Goal: Use online tool/utility: Utilize a website feature to perform a specific function

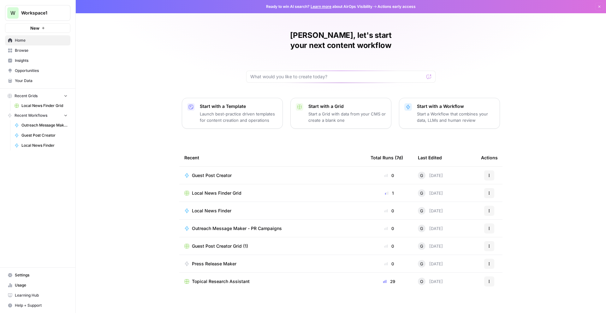
click at [28, 81] on span "Your Data" at bounding box center [41, 81] width 53 height 6
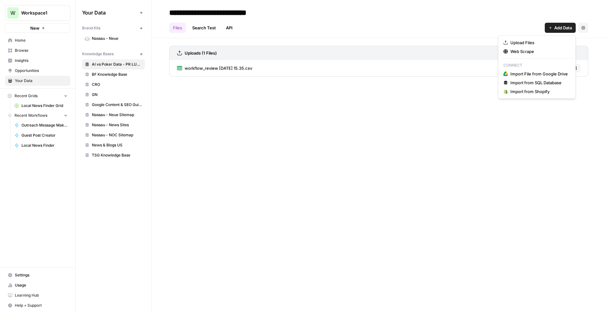
click at [551, 29] on icon "button" at bounding box center [551, 28] width 4 height 4
click at [528, 41] on span "Upload Files" at bounding box center [539, 42] width 57 height 6
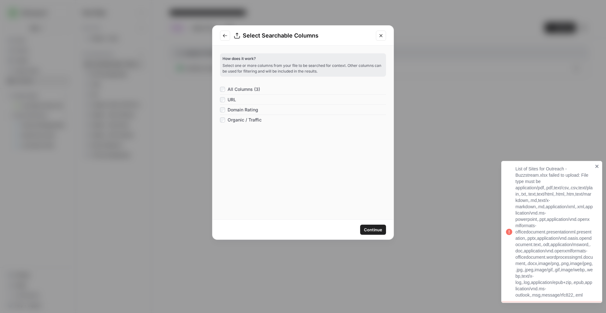
click at [380, 232] on span "Continue" at bounding box center [373, 230] width 18 height 6
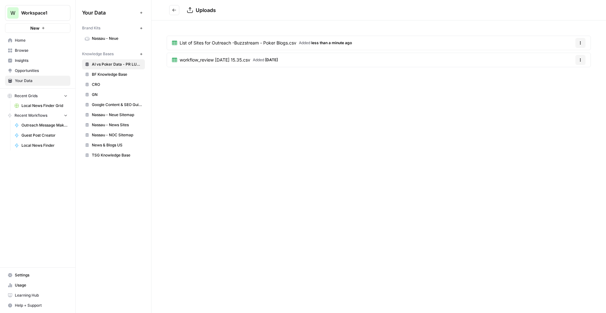
click at [458, 135] on div "Uploads List of Sites for Outreach -Buzzstream - Poker Blogs.csv Added less tha…" at bounding box center [379, 156] width 455 height 313
click at [277, 61] on span "[DATE]" at bounding box center [271, 59] width 13 height 5
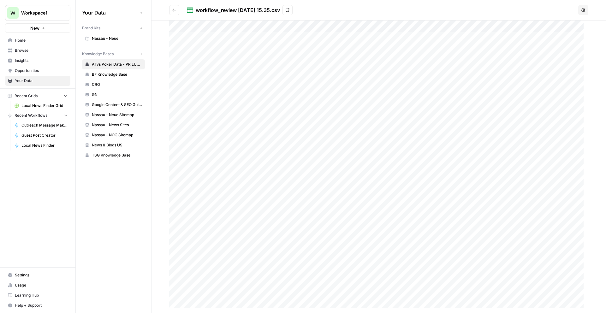
click at [176, 10] on icon "Go back" at bounding box center [174, 10] width 4 height 4
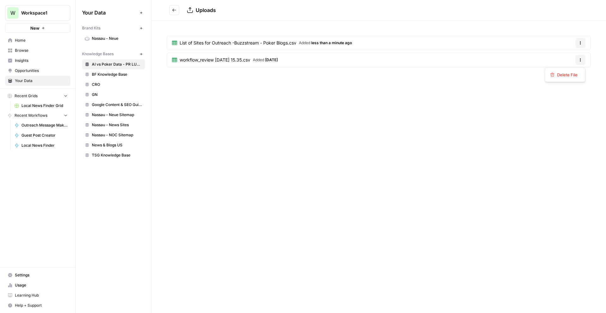
click at [577, 60] on button "Options" at bounding box center [581, 60] width 10 height 10
click at [567, 74] on span "Delete File" at bounding box center [567, 75] width 21 height 6
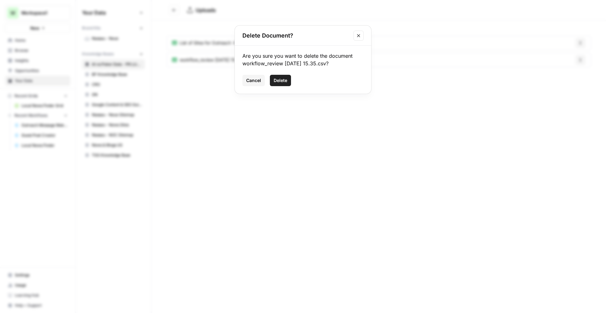
click at [284, 82] on span "Delete" at bounding box center [281, 80] width 14 height 6
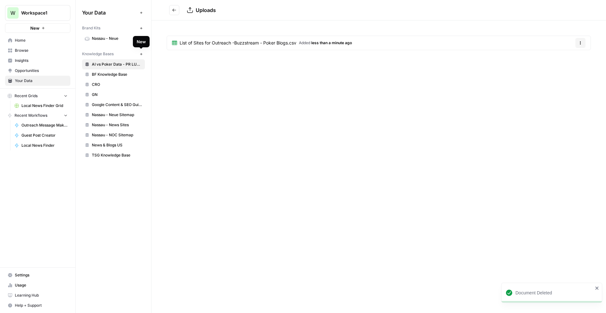
click at [141, 53] on icon "button" at bounding box center [141, 54] width 2 height 2
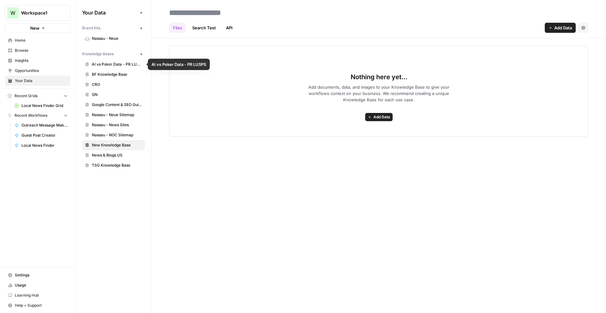
click at [121, 66] on span "AI vs Poker Data - PR LUSPS" at bounding box center [117, 65] width 50 height 6
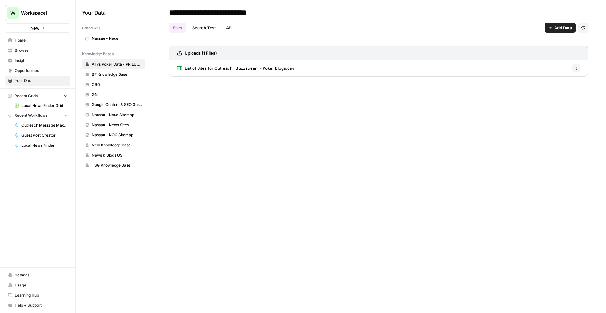
click at [107, 146] on span "New Knowledge Base" at bounding box center [117, 145] width 50 height 6
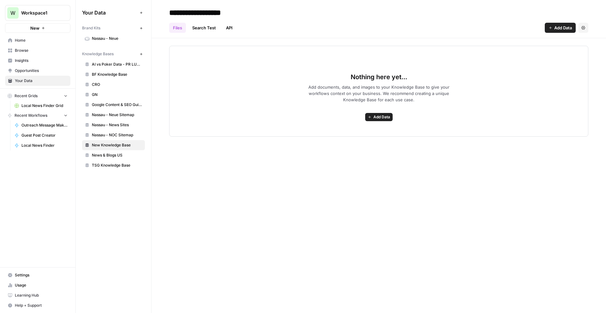
click at [367, 117] on button "Add Data" at bounding box center [378, 117] width 27 height 8
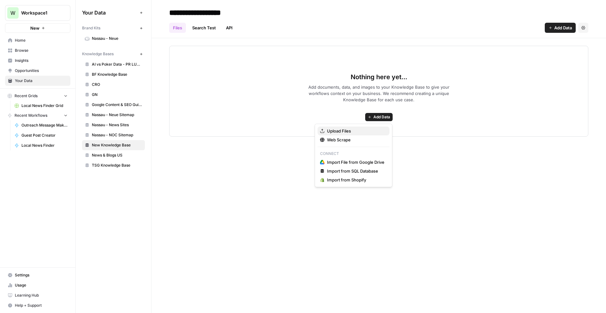
click at [349, 129] on span "Upload Files" at bounding box center [355, 131] width 57 height 6
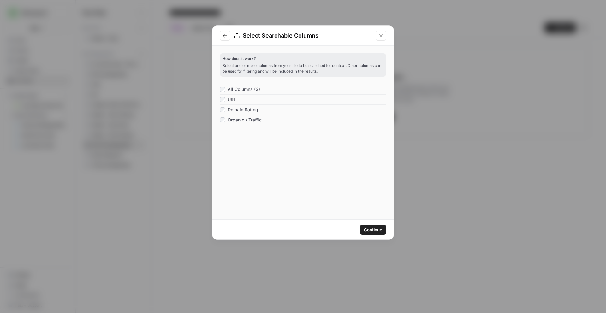
click at [371, 227] on span "Continue" at bounding box center [373, 230] width 18 height 6
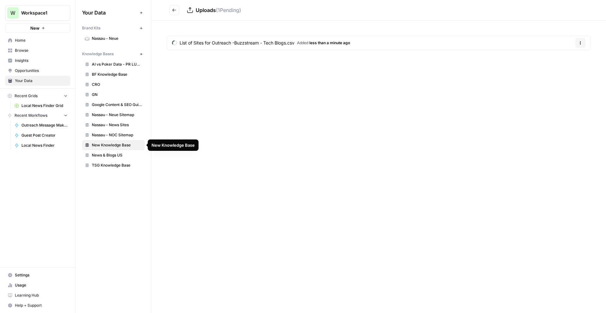
click at [108, 144] on span "New Knowledge Base" at bounding box center [117, 145] width 50 height 6
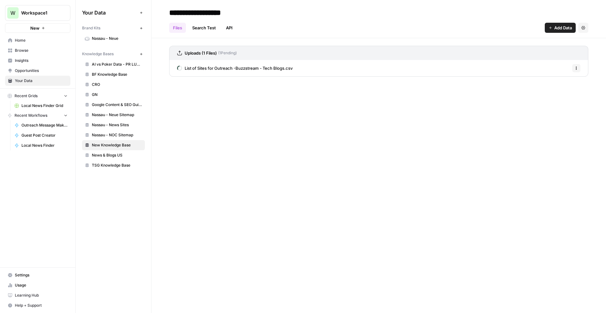
click at [221, 11] on input "**********" at bounding box center [217, 12] width 101 height 13
type input "**********"
click at [280, 137] on div "**********" at bounding box center [379, 156] width 455 height 313
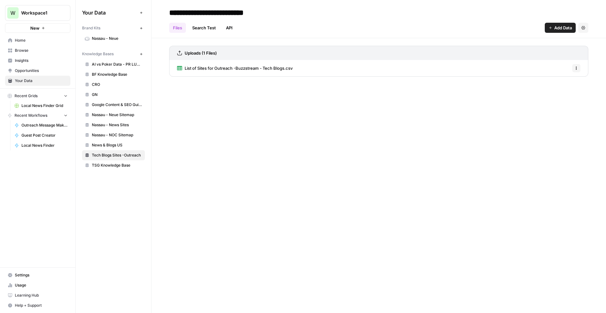
click at [42, 31] on button "New" at bounding box center [37, 27] width 65 height 9
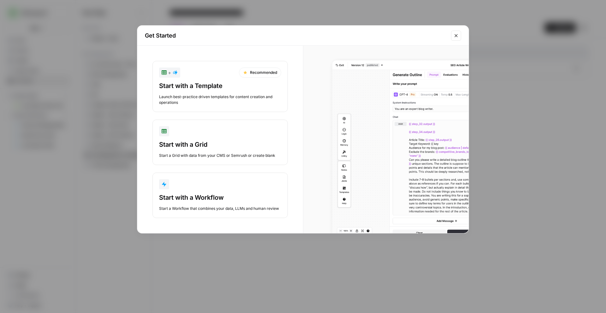
click at [216, 177] on button "Start with a Workflow Start a Workflow that combines your data, LLMs and human …" at bounding box center [220, 195] width 135 height 45
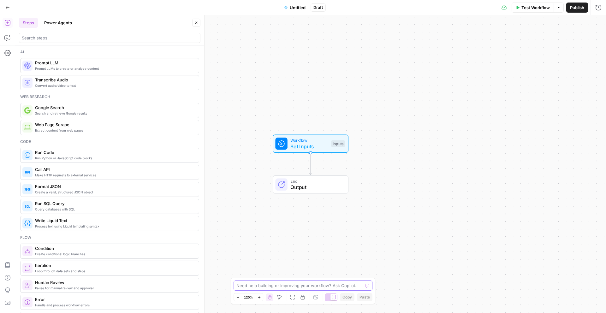
click at [287, 287] on textarea at bounding box center [300, 286] width 126 height 6
paste textarea "1. Input Start with a list of URLs (from your knowledge base or a CSV). Example…"
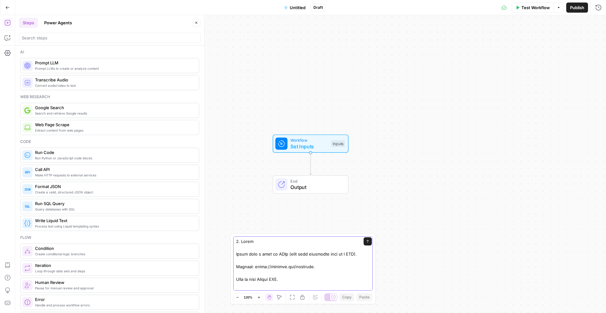
drag, startPoint x: 304, startPoint y: 254, endPoint x: 295, endPoint y: 255, distance: 9.5
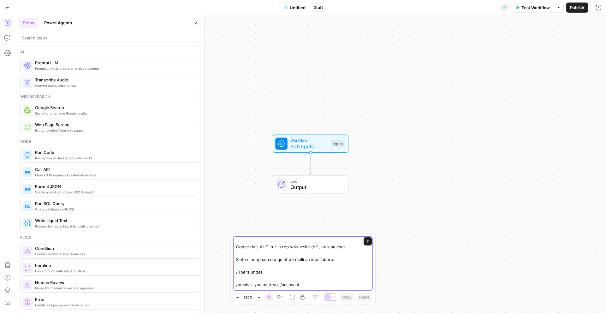
scroll to position [54, 0]
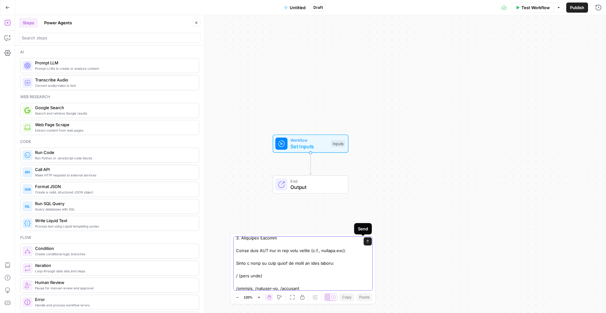
type textarea "1. Input Start with a list of URLs (from my knowledge base or a CSV). Example: …"
click at [366, 243] on button "Send" at bounding box center [368, 241] width 8 height 8
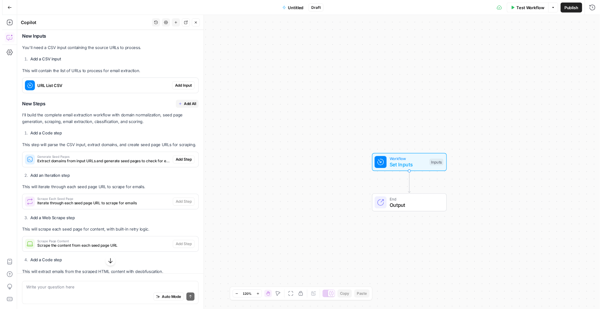
scroll to position [927, 0]
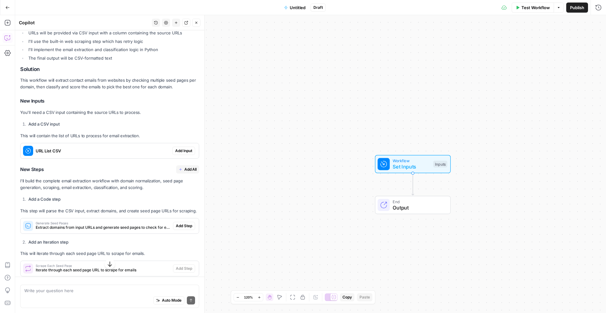
click at [177, 148] on span "Add Input" at bounding box center [183, 151] width 17 height 6
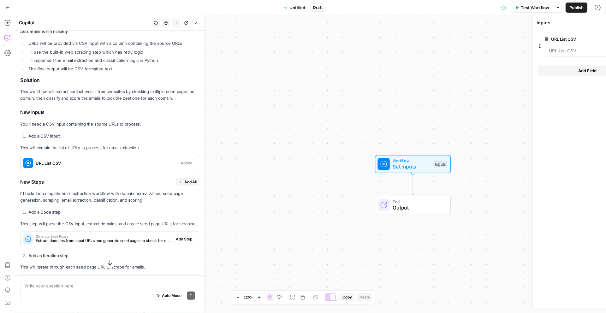
scroll to position [937, 0]
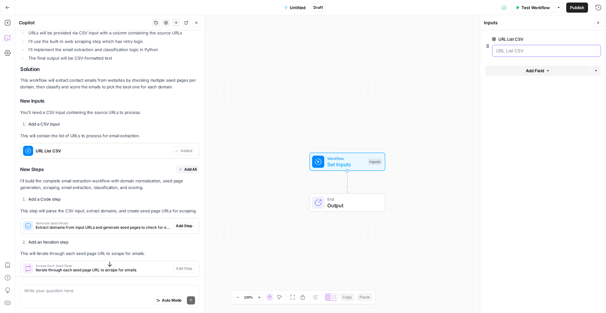
click at [531, 53] on CSV "URL List CSV" at bounding box center [546, 51] width 101 height 6
click at [528, 53] on CSV "URL List CSV" at bounding box center [546, 51] width 101 height 6
click at [67, 297] on div "Auto Mode Send" at bounding box center [109, 301] width 171 height 14
type textarea "the input comes from the knowledg base please fix that"
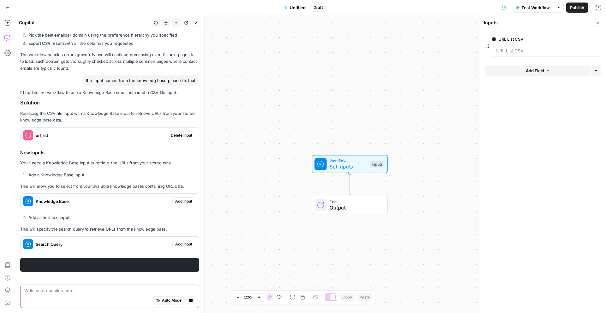
scroll to position [1408, 0]
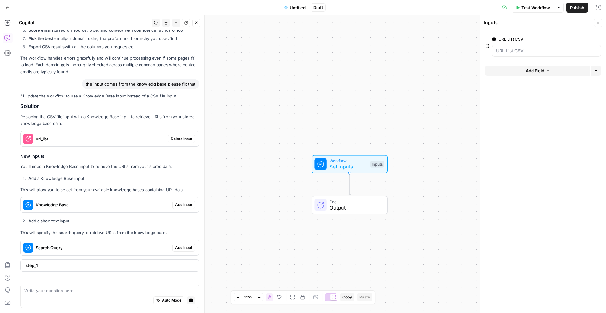
click at [171, 139] on span "Delete Input" at bounding box center [181, 139] width 21 height 6
click at [179, 204] on span "Add Input" at bounding box center [183, 205] width 17 height 6
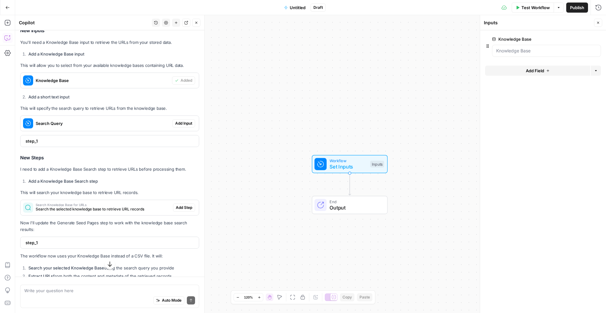
scroll to position [1555, 0]
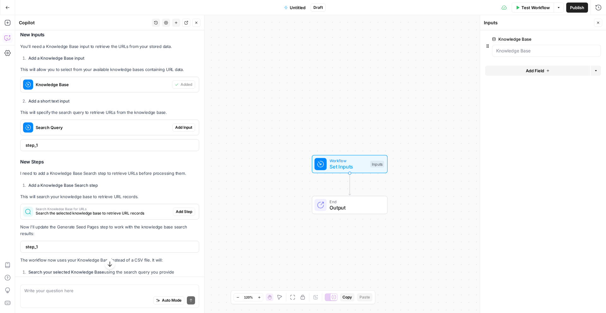
click at [175, 126] on span "Add Input" at bounding box center [183, 128] width 17 height 6
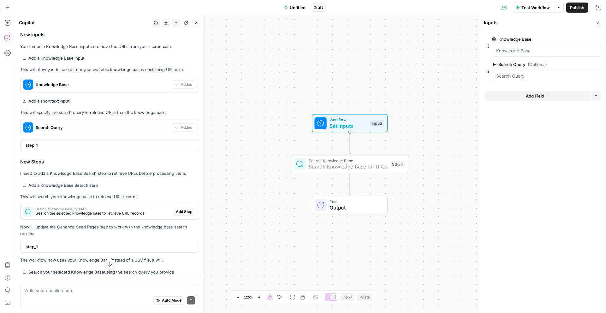
click at [179, 211] on span "Add Step" at bounding box center [184, 212] width 16 height 6
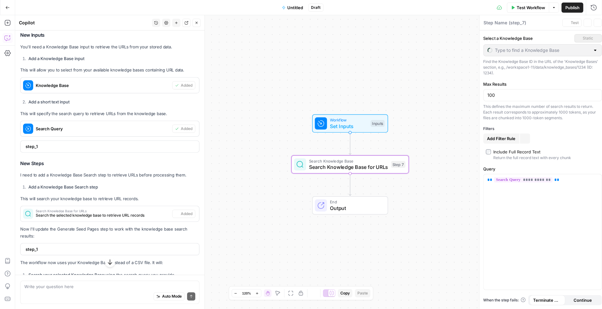
type textarea "Search Knowledge Base for URLs"
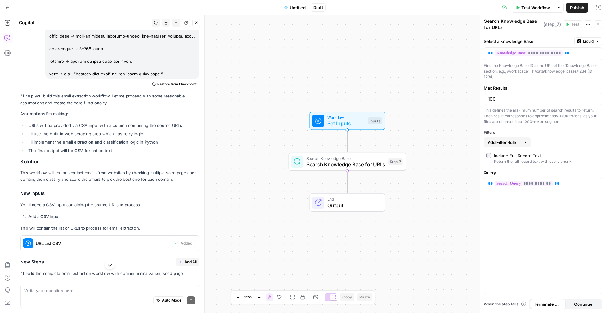
scroll to position [841, 0]
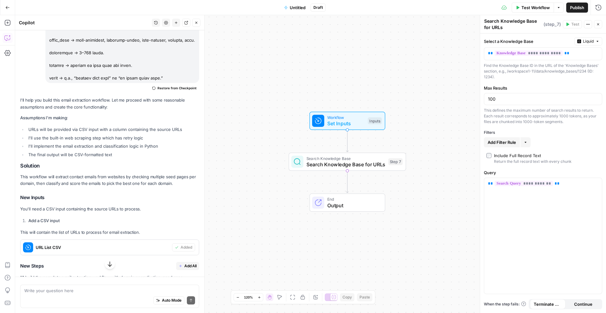
click at [525, 142] on icon "button" at bounding box center [526, 143] width 4 height 4
click at [553, 136] on div "**********" at bounding box center [543, 173] width 126 height 280
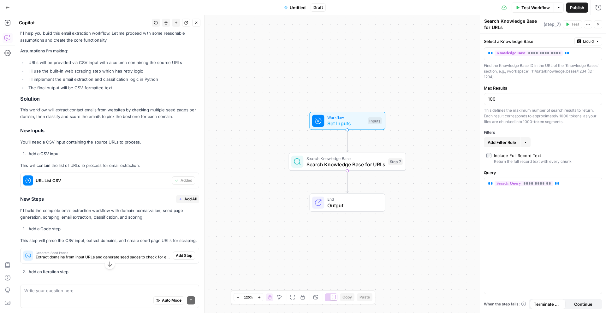
scroll to position [940, 0]
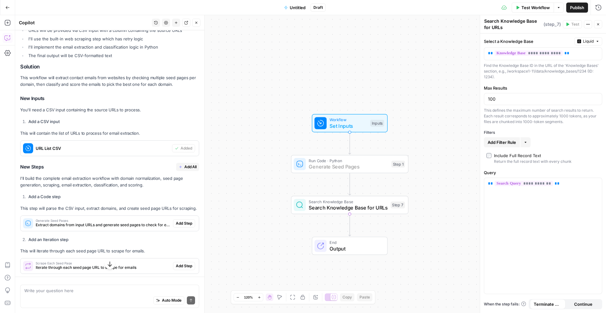
click at [186, 221] on span "Add Step" at bounding box center [184, 224] width 16 height 6
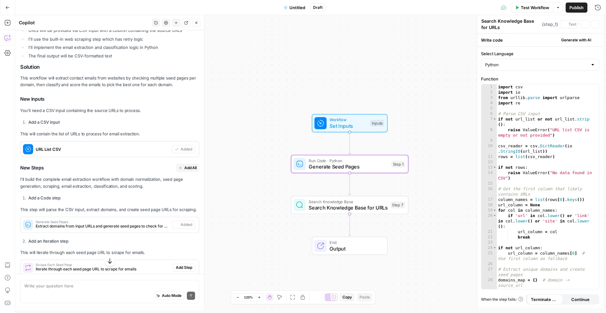
type textarea "Generate Seed Pages"
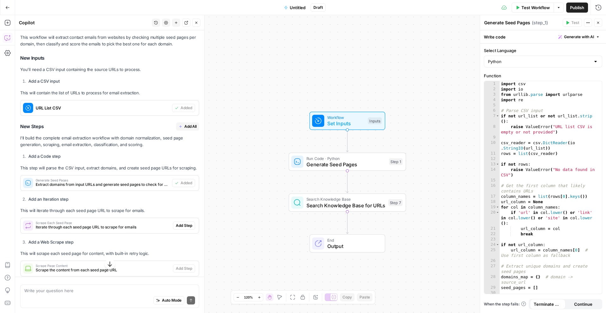
scroll to position [1044, 0]
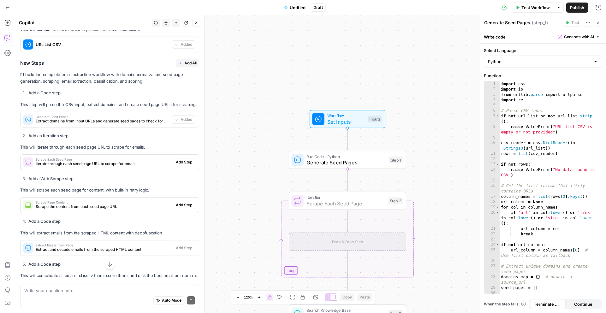
click at [173, 158] on button "Add Step" at bounding box center [184, 162] width 22 height 8
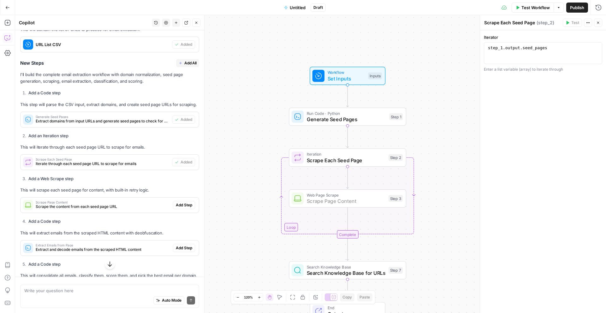
click at [182, 202] on span "Add Step" at bounding box center [184, 205] width 16 height 6
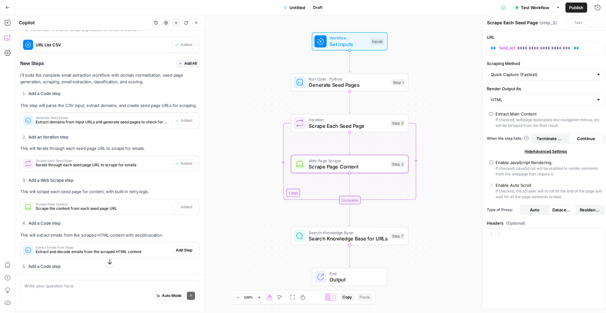
type textarea "Scrape Page Content"
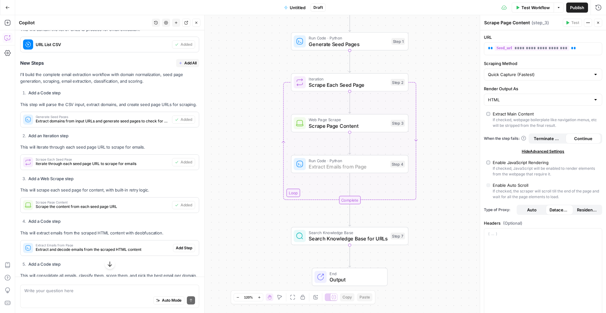
click at [178, 245] on span "Add Step" at bounding box center [184, 248] width 16 height 6
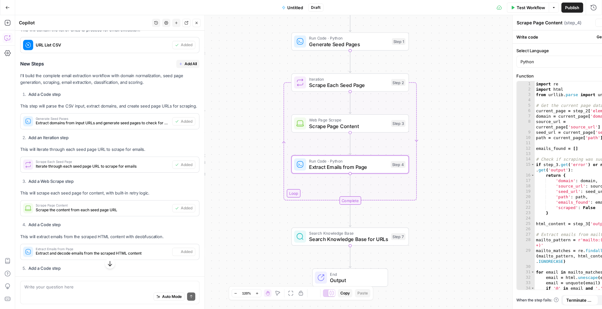
type textarea "Extract Emails from Page"
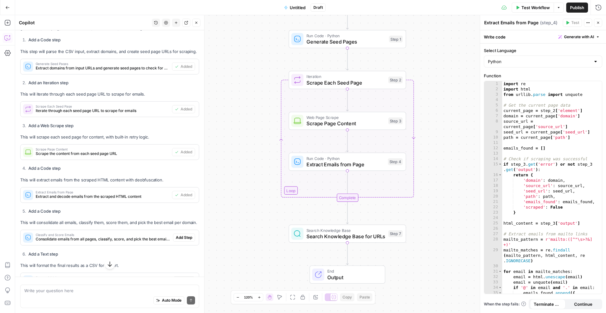
scroll to position [1129, 0]
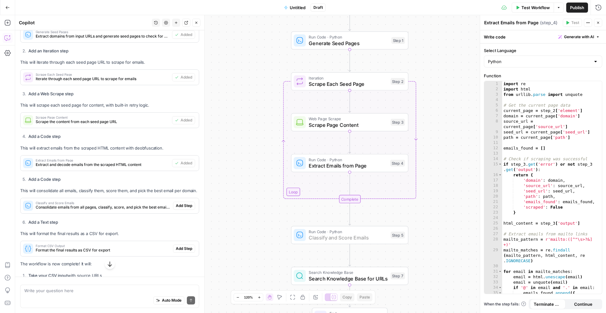
click at [184, 208] on span "Add Step" at bounding box center [184, 206] width 16 height 6
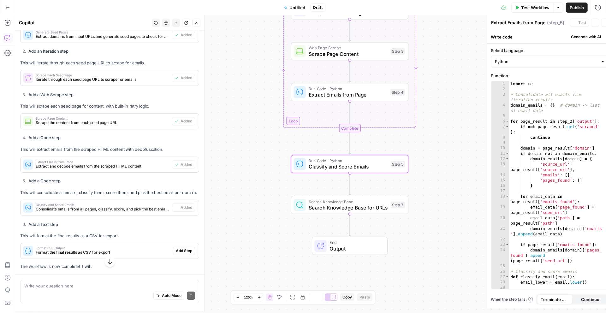
type textarea "Classify and Score Emails"
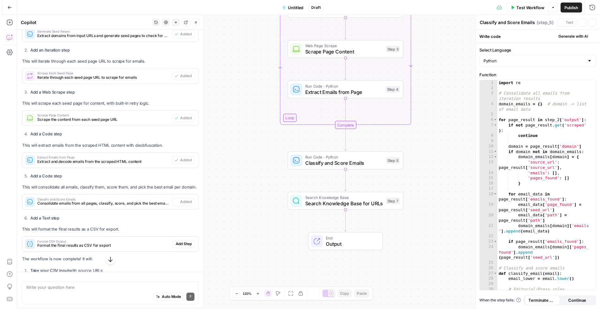
scroll to position [1137, 0]
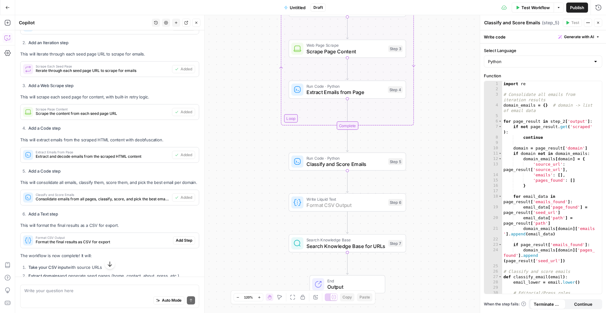
click at [181, 238] on span "Add Step" at bounding box center [184, 241] width 16 height 6
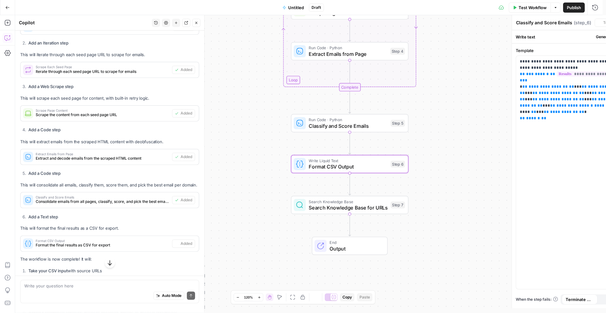
type textarea "Format CSV Output"
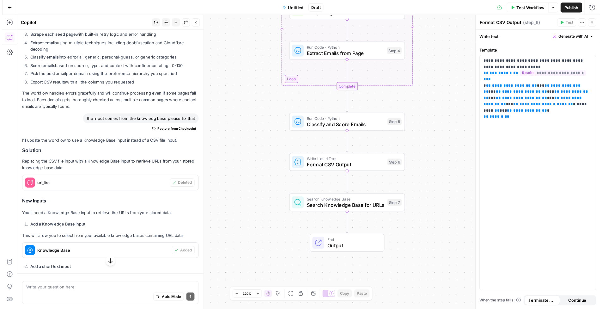
scroll to position [1497, 0]
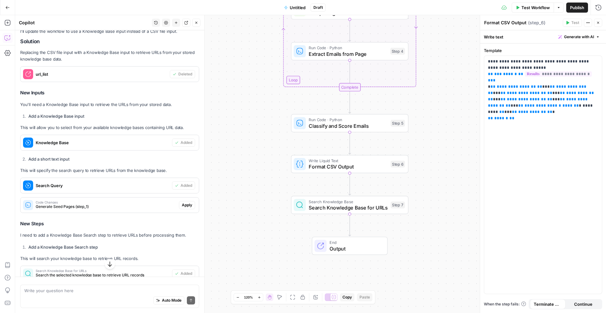
click at [182, 202] on span "Apply" at bounding box center [187, 205] width 10 height 6
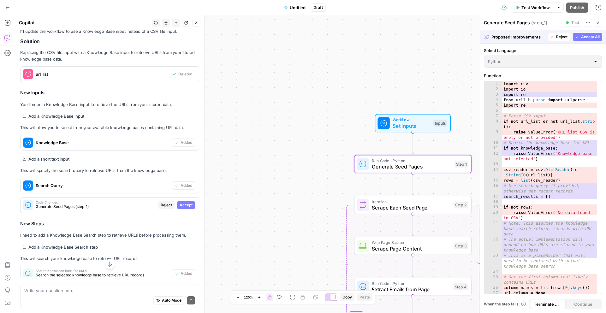
click at [180, 206] on span "Accept" at bounding box center [186, 205] width 13 height 6
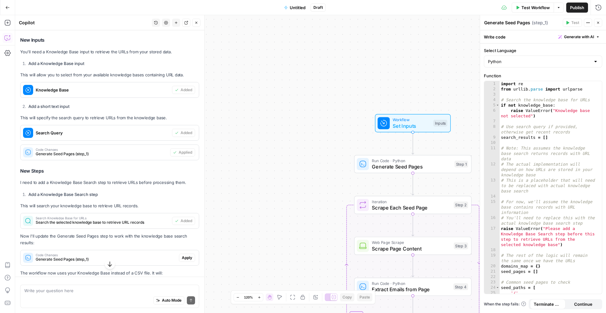
scroll to position [1633, 0]
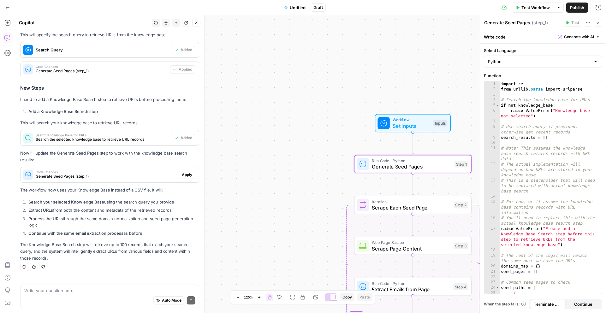
click at [185, 175] on span "Apply" at bounding box center [187, 175] width 10 height 6
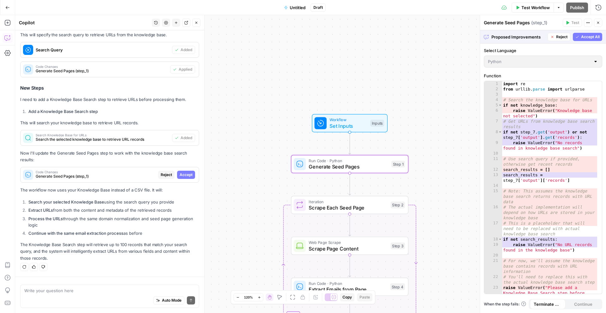
click at [185, 177] on span "Accept" at bounding box center [186, 175] width 13 height 6
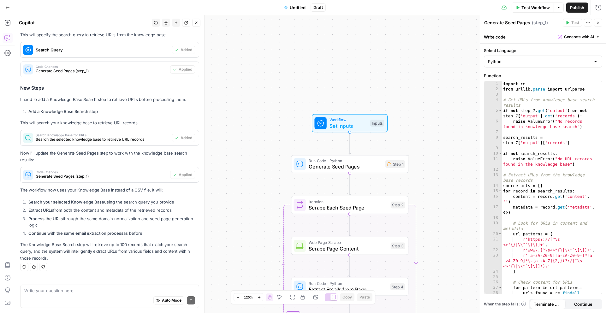
click at [364, 121] on span "Workflow" at bounding box center [349, 120] width 38 height 6
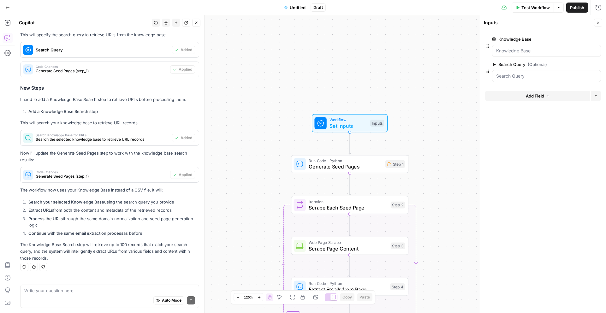
click at [537, 10] on span "Test Workflow" at bounding box center [536, 7] width 28 height 6
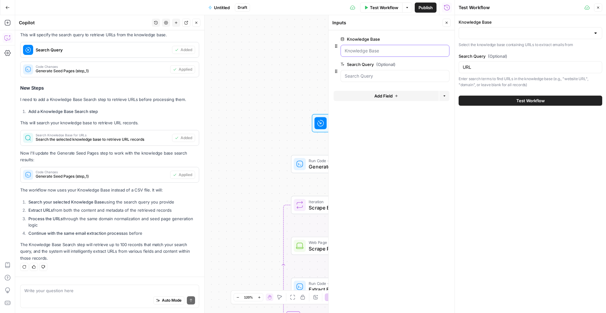
click at [394, 48] on Base "Knowledge Base" at bounding box center [395, 51] width 101 height 6
click at [390, 50] on Base "Knowledge Base" at bounding box center [395, 51] width 101 height 6
click at [506, 31] on input "Knowledge Base" at bounding box center [527, 33] width 128 height 6
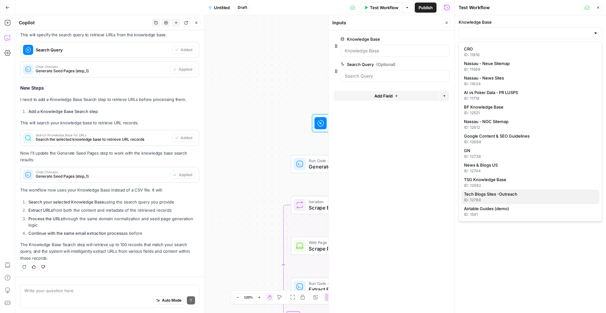
click at [504, 191] on span "Tech Blogs Sites -Outreach" at bounding box center [529, 194] width 130 height 6
type input "Tech Blogs Sites -Outreach"
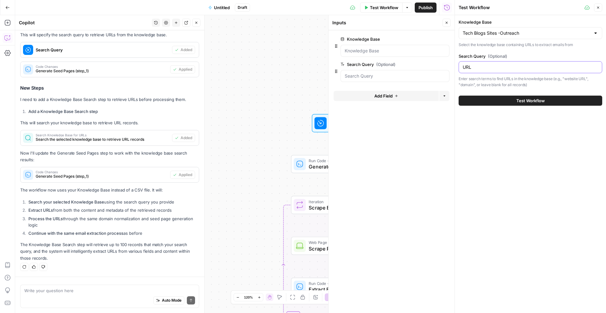
click at [492, 65] on input "URL" at bounding box center [530, 67] width 135 height 6
click at [521, 103] on span "Test Workflow" at bounding box center [531, 101] width 28 height 6
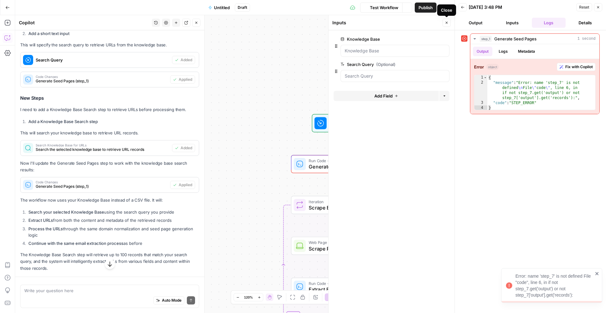
scroll to position [1641, 0]
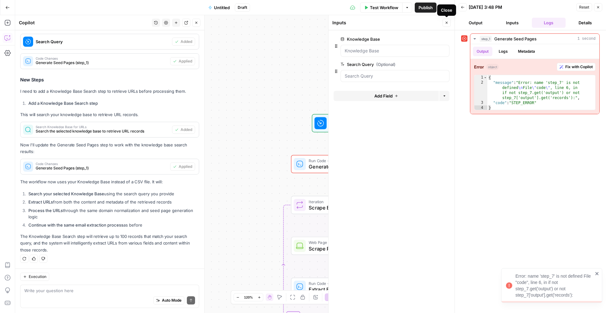
click at [448, 25] on button "Close" at bounding box center [447, 23] width 8 height 8
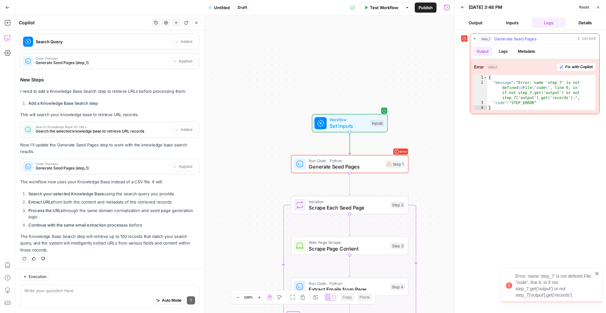
click at [569, 66] on span "Fix with Copilot" at bounding box center [579, 67] width 27 height 6
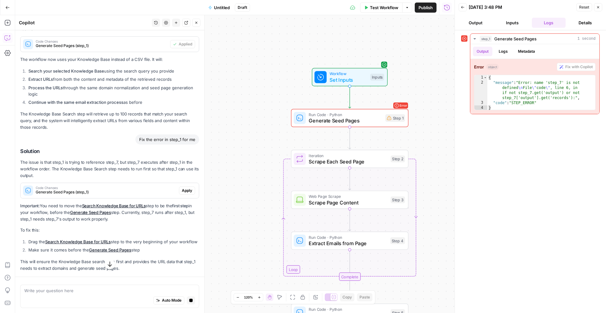
scroll to position [1767, 0]
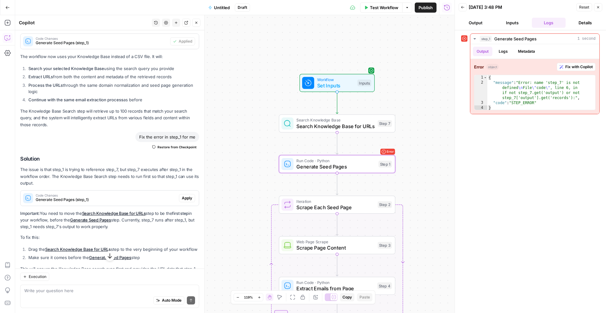
click at [183, 198] on span "Apply" at bounding box center [187, 198] width 10 height 6
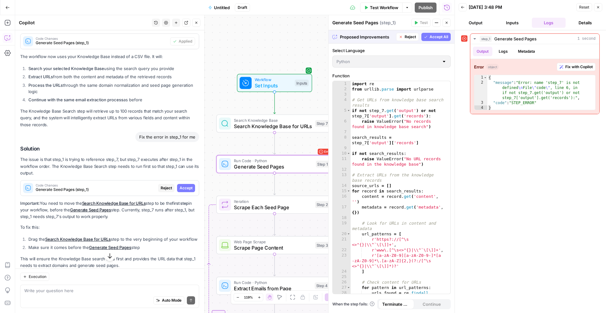
click at [180, 189] on span "Accept" at bounding box center [186, 188] width 13 height 6
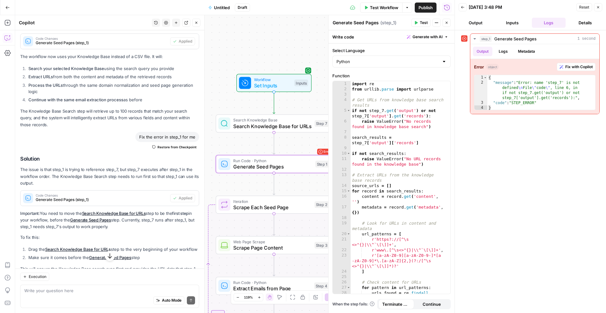
scroll to position [1799, 0]
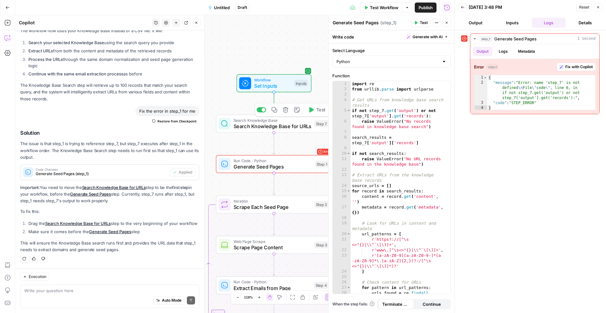
click at [284, 87] on span "Set Inputs" at bounding box center [272, 86] width 37 height 8
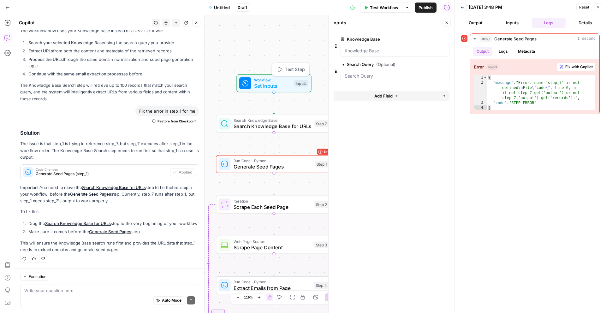
click at [292, 71] on span "Test Step" at bounding box center [295, 69] width 20 height 7
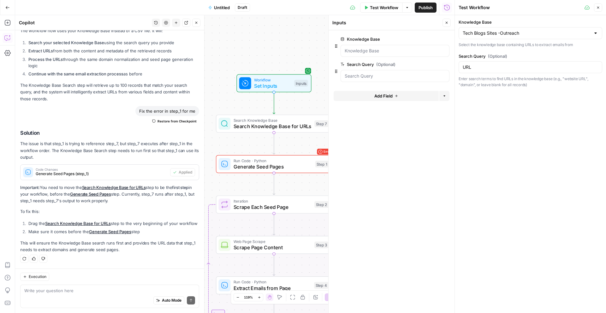
click at [391, 8] on span "Test Workflow" at bounding box center [384, 7] width 28 height 6
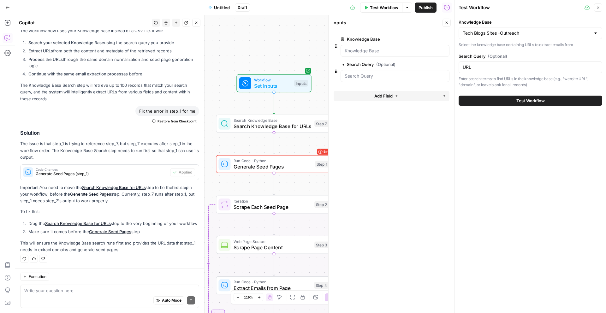
click at [501, 106] on div "Test Workflow" at bounding box center [531, 101] width 144 height 18
click at [500, 102] on button "Test Workflow" at bounding box center [531, 101] width 144 height 10
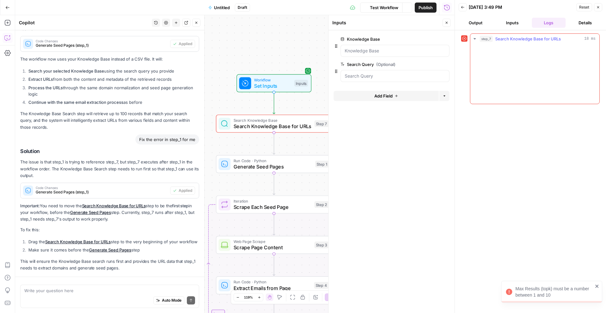
scroll to position [1799, 0]
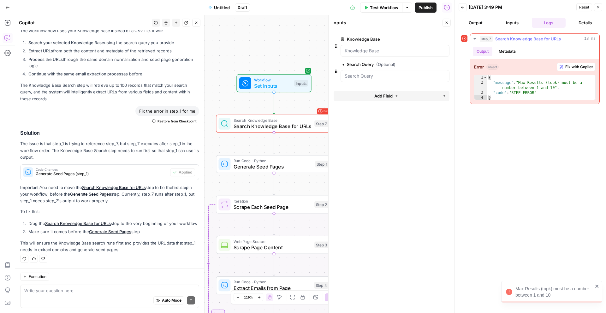
click at [586, 63] on button "Fix with Copilot" at bounding box center [576, 67] width 39 height 8
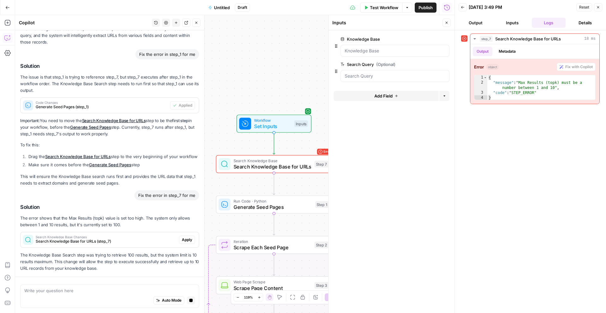
scroll to position [1884, 0]
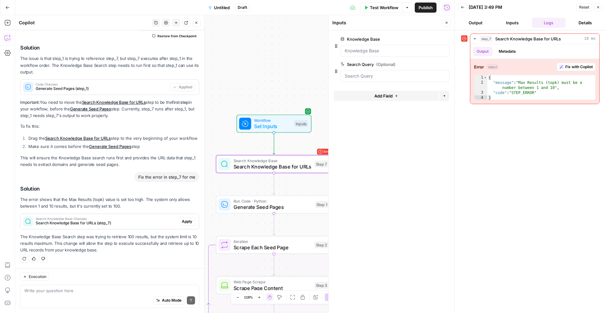
click at [183, 219] on span "Apply" at bounding box center [187, 222] width 10 height 6
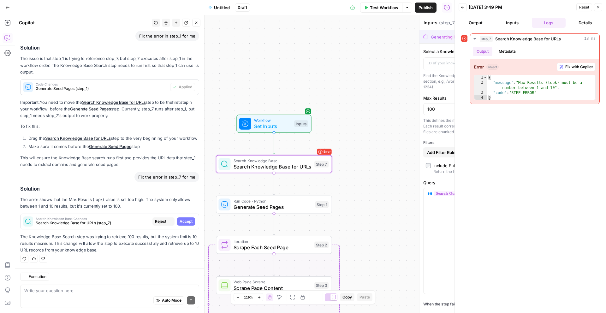
type textarea "Search Knowledge Base for URLs"
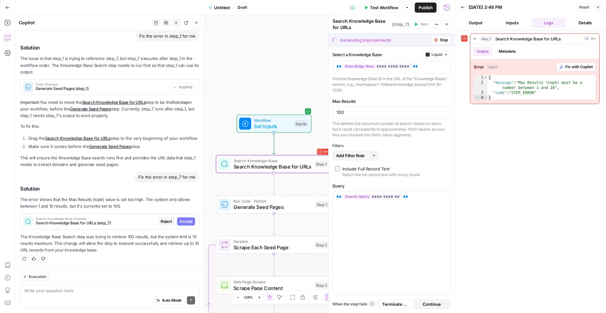
click at [182, 221] on span "Accept" at bounding box center [186, 222] width 13 height 6
type input "10"
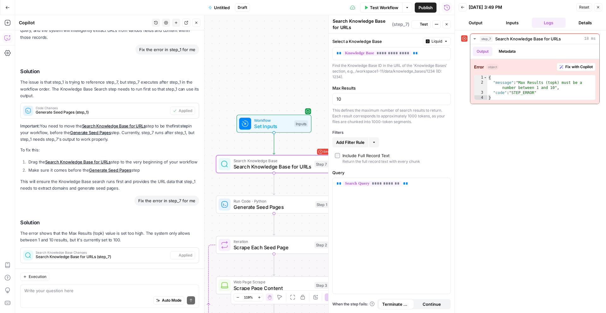
scroll to position [1894, 0]
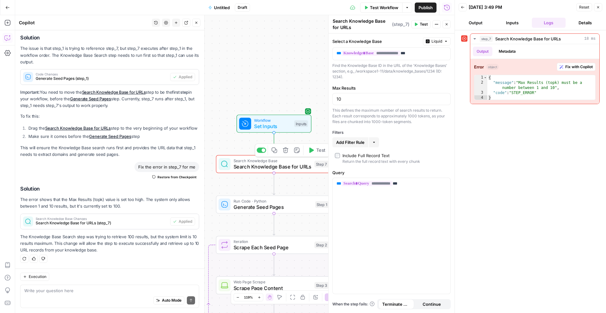
click at [297, 167] on span "Search Knowledge Base for URLs" at bounding box center [273, 167] width 78 height 8
click at [317, 156] on div "Copy step Delete step Add Note Test" at bounding box center [292, 151] width 75 height 14
click at [322, 149] on span "Test" at bounding box center [320, 150] width 9 height 7
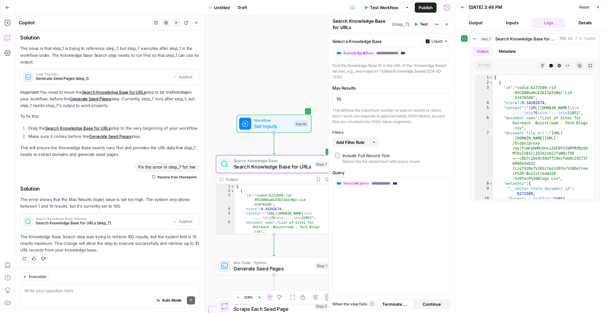
click at [448, 25] on icon "button" at bounding box center [447, 24] width 4 height 4
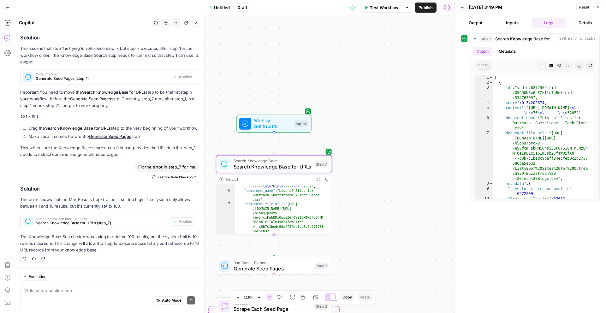
scroll to position [25, 0]
click at [320, 255] on span "Test" at bounding box center [320, 252] width 9 height 7
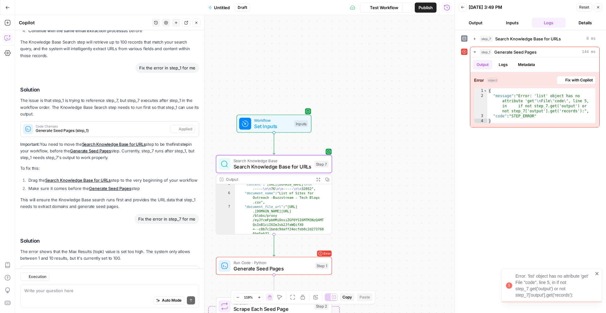
scroll to position [1894, 0]
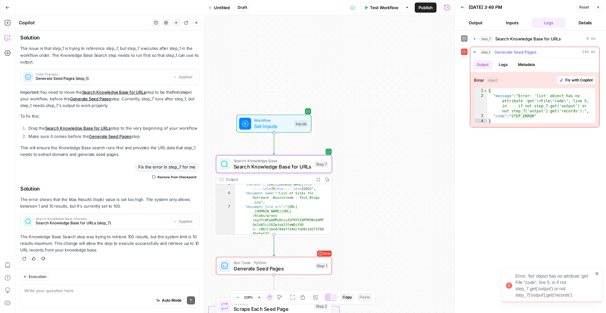
click at [581, 81] on span "Fix with Copilot" at bounding box center [579, 80] width 27 height 6
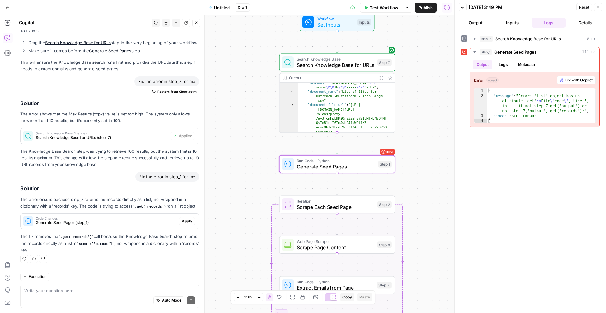
scroll to position [1983, 0]
click at [182, 224] on span "Apply" at bounding box center [187, 222] width 10 height 6
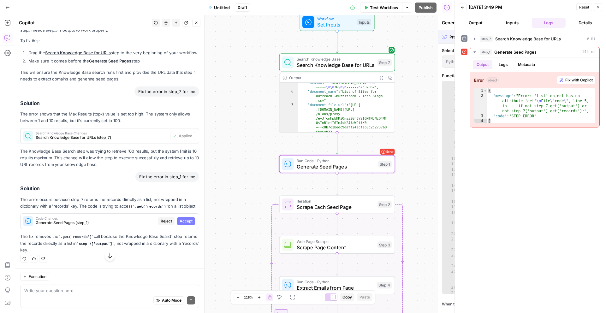
scroll to position [1946, 0]
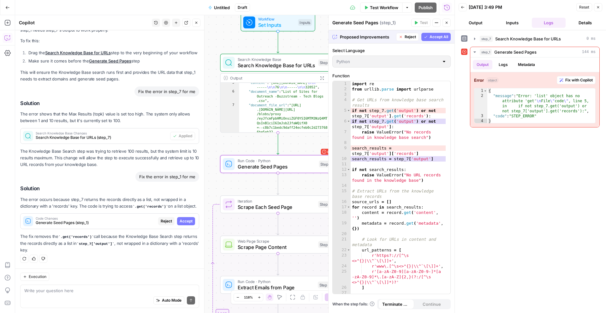
click at [179, 226] on div "Code Changes Generate Seed Pages (step_1) Reject Accept" at bounding box center [110, 221] width 178 height 10
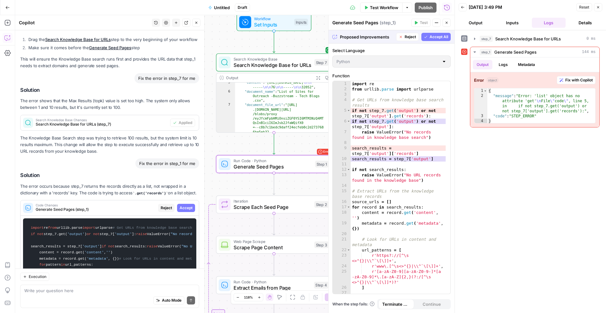
click at [181, 211] on span "Accept" at bounding box center [186, 208] width 13 height 6
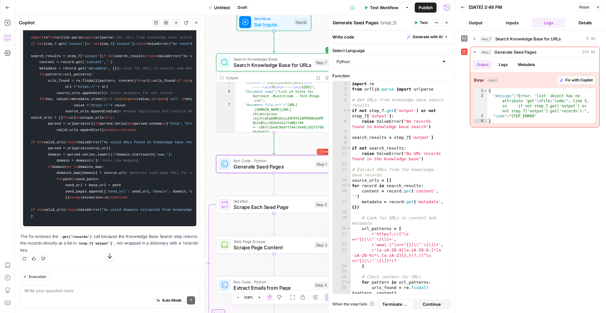
scroll to position [2759, 0]
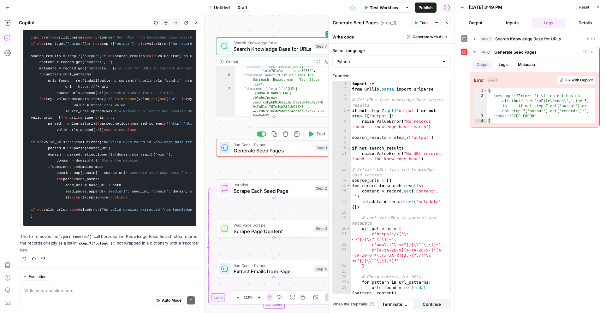
click at [313, 136] on icon "button" at bounding box center [311, 134] width 6 height 6
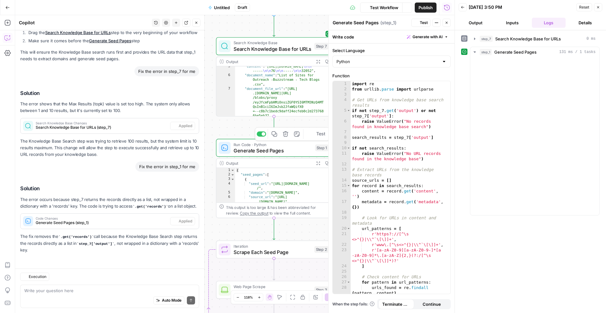
scroll to position [1997, 0]
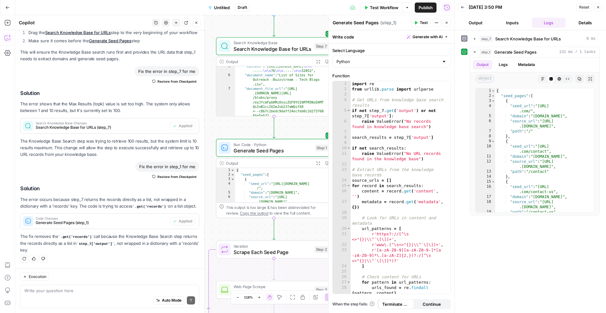
click at [446, 22] on icon "button" at bounding box center [447, 23] width 4 height 4
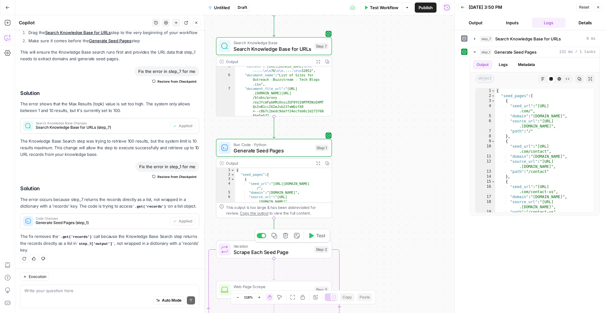
click at [321, 239] on button "Test" at bounding box center [316, 236] width 23 height 10
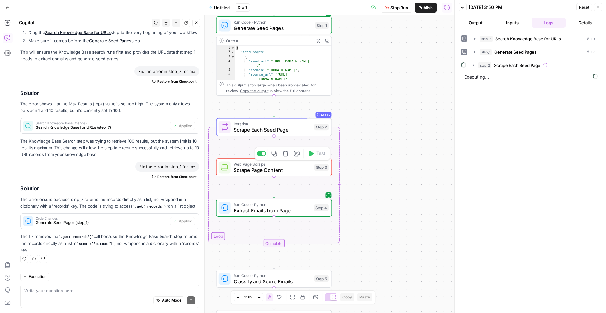
click at [292, 165] on span "Web Page Scrape" at bounding box center [273, 164] width 78 height 6
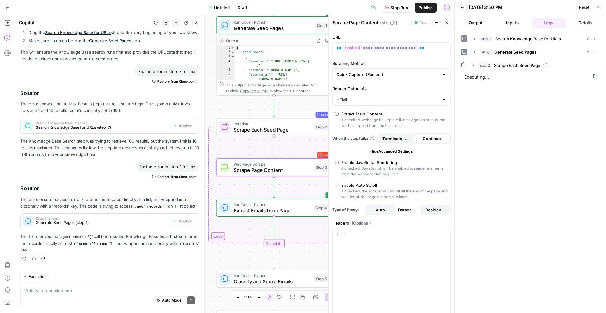
click at [232, 148] on div "Workflow Set Inputs Inputs Search Knowledge Base Search Knowledge Base for URLs…" at bounding box center [235, 164] width 440 height 298
click at [445, 24] on icon "button" at bounding box center [447, 23] width 4 height 4
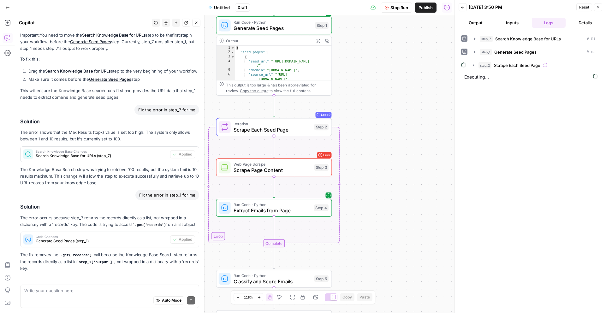
scroll to position [1997, 0]
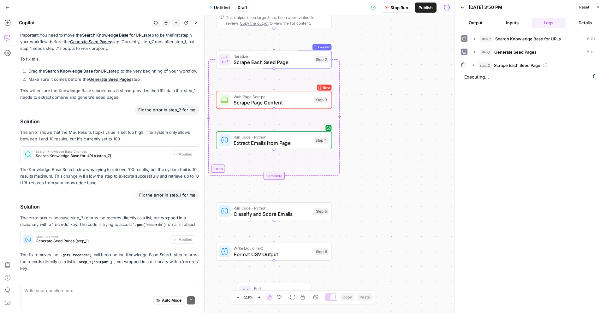
scroll to position [1997, 0]
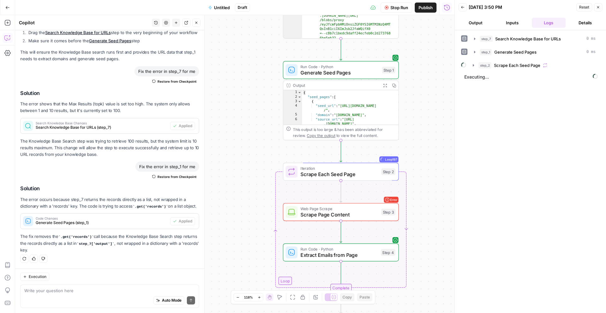
drag, startPoint x: 411, startPoint y: 208, endPoint x: 415, endPoint y: 114, distance: 94.2
click at [415, 114] on div "Workflow Set Inputs Inputs Search Knowledge Base Search Knowledge Base for URLs…" at bounding box center [235, 164] width 440 height 298
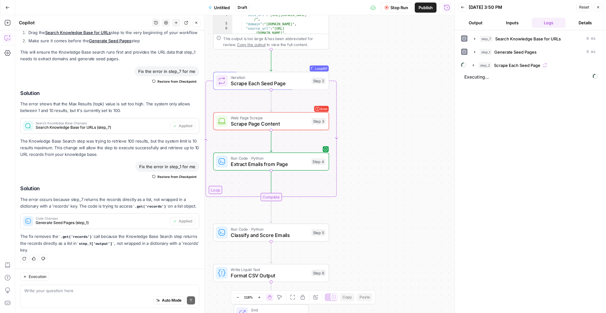
drag, startPoint x: 433, startPoint y: 185, endPoint x: 363, endPoint y: 94, distance: 114.6
click at [363, 94] on div "Workflow Set Inputs Inputs Search Knowledge Base Search Knowledge Base for URLs…" at bounding box center [235, 164] width 440 height 298
click at [239, 298] on button "Zoom Out" at bounding box center [238, 298] width 8 height 8
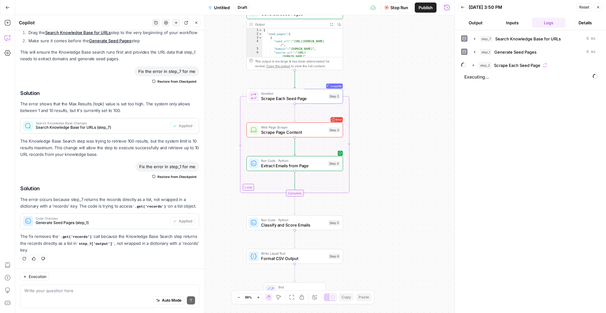
drag, startPoint x: 365, startPoint y: 240, endPoint x: 391, endPoint y: 248, distance: 26.8
click at [391, 248] on div "Workflow Set Inputs Inputs Search Knowledge Base Search Knowledge Base for URLs…" at bounding box center [235, 164] width 440 height 298
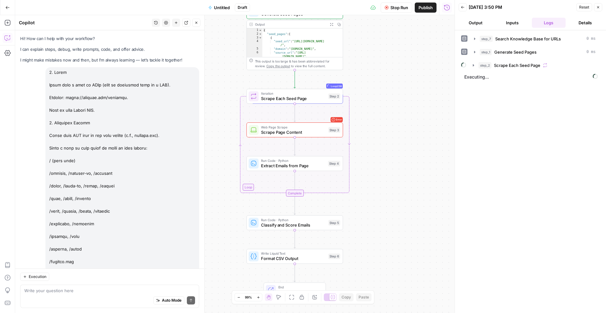
scroll to position [1997, 0]
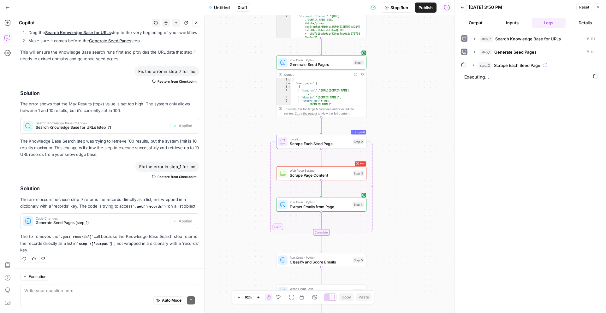
drag, startPoint x: 265, startPoint y: 170, endPoint x: 259, endPoint y: -10, distance: 180.1
click at [259, 0] on html "W Workspace1 New Home Browse Insights Opportunities Your Data Recent Grids Loca…" at bounding box center [303, 156] width 606 height 313
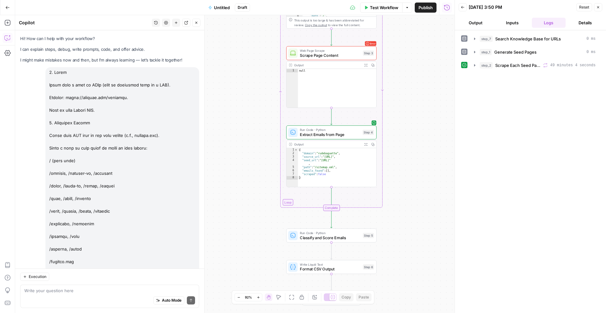
scroll to position [1997, 0]
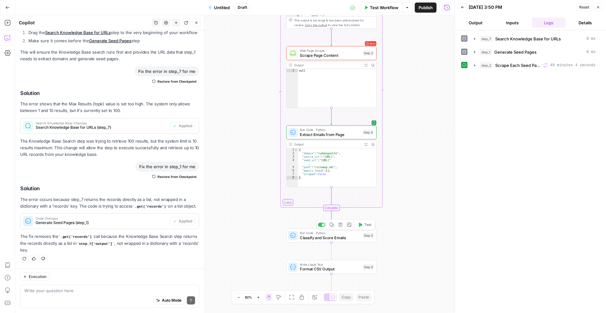
click at [366, 228] on button "Test" at bounding box center [365, 225] width 18 height 8
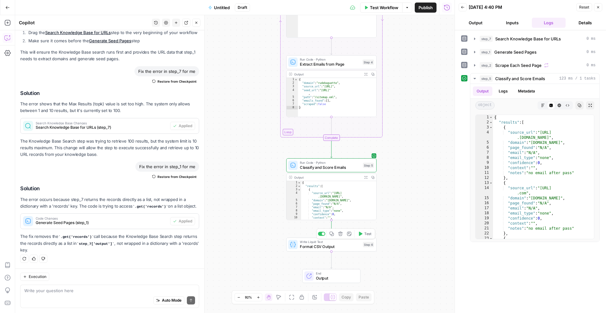
click at [369, 238] on div "Copy step Delete step Add Note Test" at bounding box center [346, 234] width 59 height 10
click at [369, 235] on span "Test" at bounding box center [367, 233] width 7 height 5
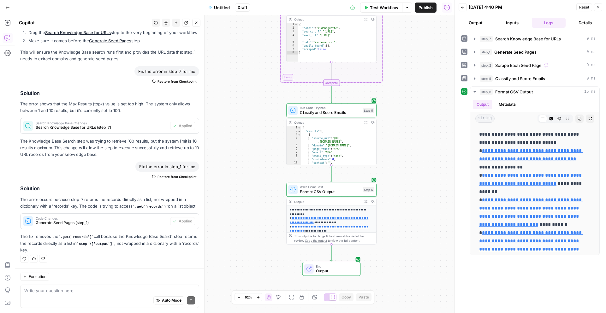
click at [346, 268] on span "Output" at bounding box center [336, 271] width 40 height 6
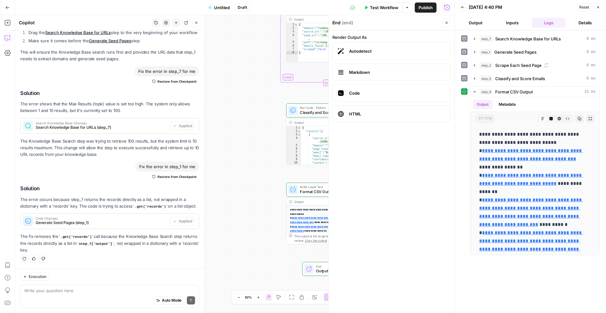
click at [477, 28] on header "Back [DATE] 4:40 PM Reset Close Output Inputs Logs Details" at bounding box center [530, 15] width 151 height 30
click at [477, 20] on button "Output" at bounding box center [476, 23] width 34 height 10
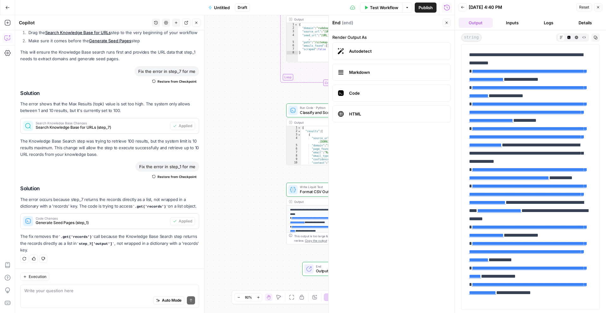
click at [243, 270] on div "Workflow Set Inputs Inputs Search Knowledge Base Search Knowledge Base for URLs…" at bounding box center [235, 164] width 440 height 298
click at [570, 37] on icon "button" at bounding box center [568, 37] width 3 height 3
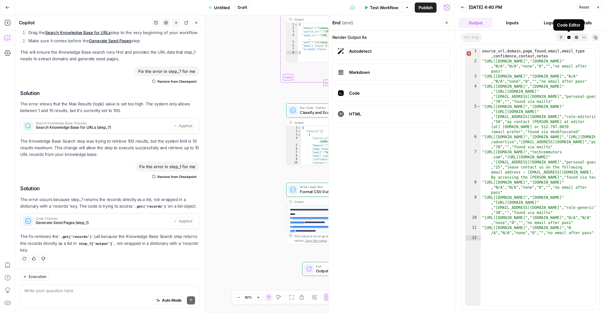
click at [574, 38] on button "HTML Viewer" at bounding box center [577, 37] width 8 height 8
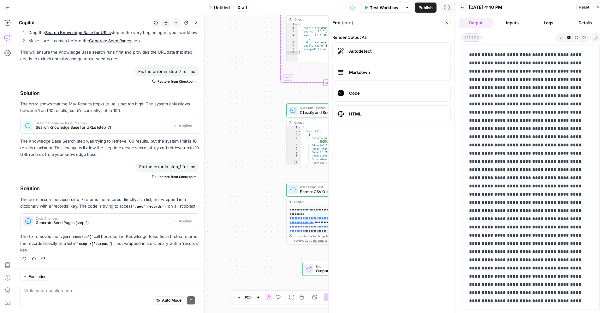
click at [580, 37] on button "Raw Output" at bounding box center [584, 37] width 8 height 8
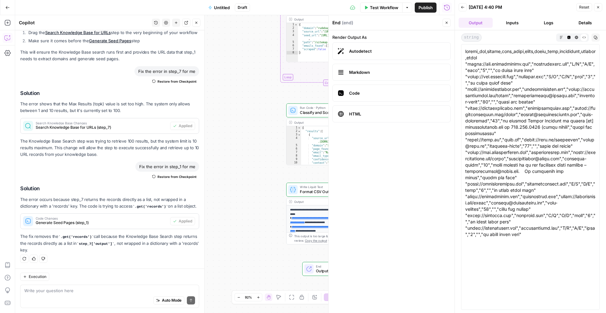
click at [588, 37] on div "Raw Output" at bounding box center [584, 37] width 8 height 8
click at [561, 38] on icon "button" at bounding box center [561, 37] width 3 height 3
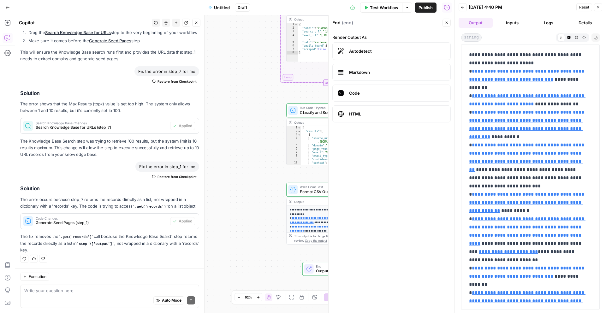
click at [80, 295] on div "Auto Mode Send" at bounding box center [109, 301] width 171 height 14
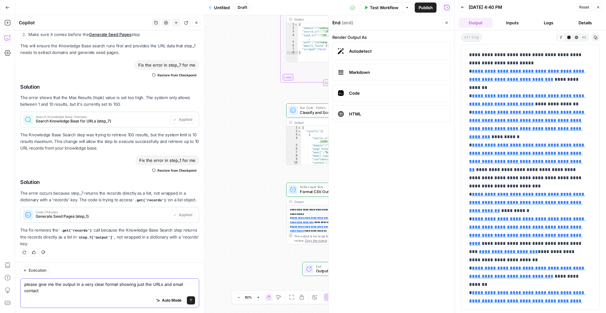
type textarea "please give me the output in a very clear format showing just the URLs and emai…"
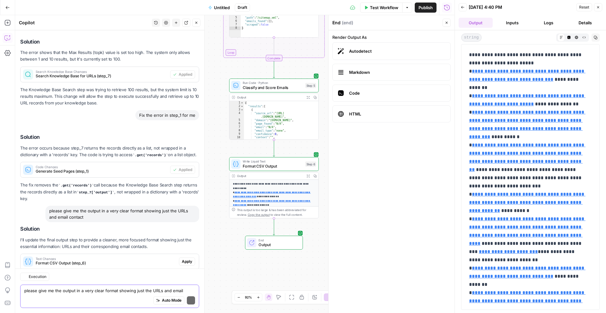
scroll to position [2113, 0]
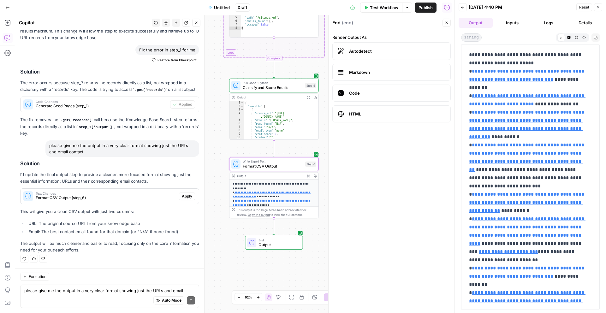
click at [182, 195] on span "Apply" at bounding box center [187, 197] width 10 height 6
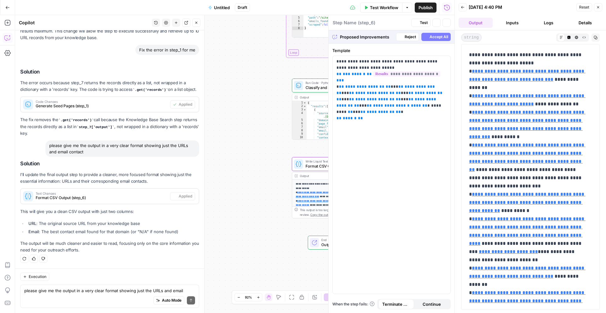
type textarea "Format CSV Output"
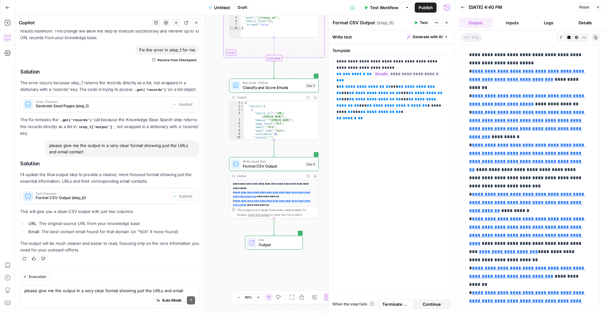
click at [281, 241] on span "End" at bounding box center [278, 240] width 39 height 5
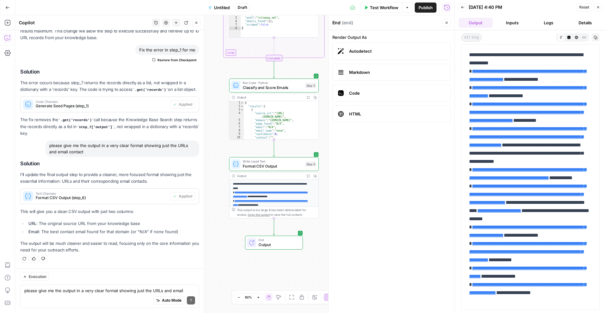
click at [284, 163] on span "Format CSV Output" at bounding box center [273, 166] width 60 height 6
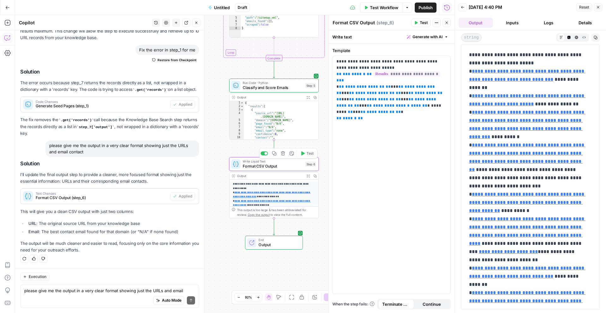
click at [308, 155] on span "Test" at bounding box center [310, 153] width 7 height 5
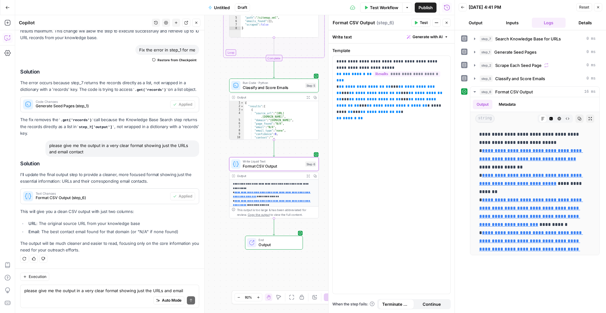
click at [285, 242] on span "End" at bounding box center [278, 240] width 39 height 5
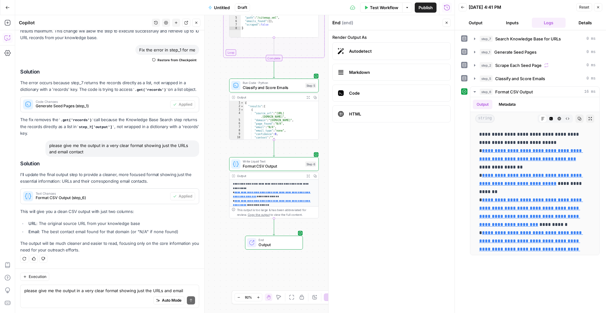
click at [471, 24] on button "Output" at bounding box center [476, 23] width 34 height 10
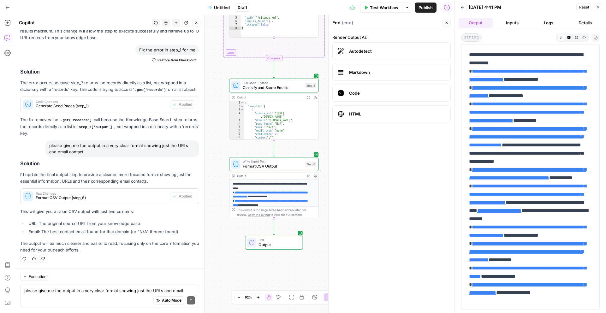
scroll to position [27, 0]
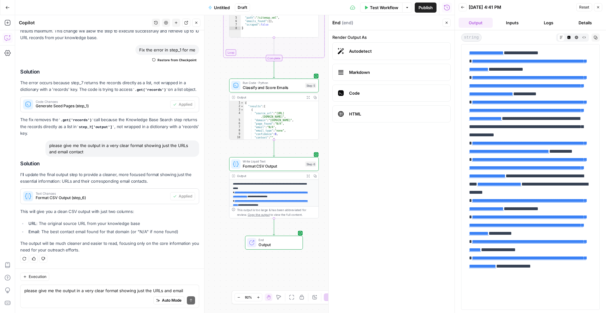
click at [478, 38] on span "string" at bounding box center [471, 37] width 21 height 8
click at [581, 38] on button "Raw Output" at bounding box center [584, 37] width 8 height 8
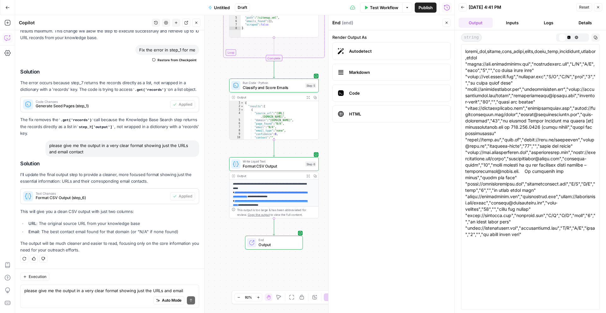
scroll to position [0, 0]
drag, startPoint x: 575, startPoint y: 115, endPoint x: 580, endPoint y: 116, distance: 4.5
click at [580, 116] on div at bounding box center [530, 142] width 130 height 189
click at [567, 142] on div at bounding box center [530, 142] width 130 height 189
click at [568, 153] on div at bounding box center [530, 142] width 130 height 189
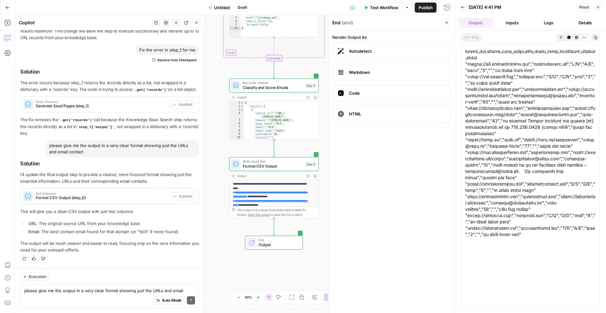
click at [447, 22] on icon "button" at bounding box center [447, 23] width 4 height 4
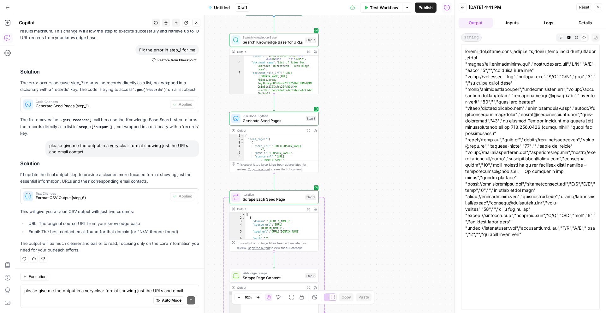
click at [30, 297] on div "Auto Mode Send" at bounding box center [109, 301] width 171 height 14
type textarea "i"
type textarea "how many emails where found in total?"
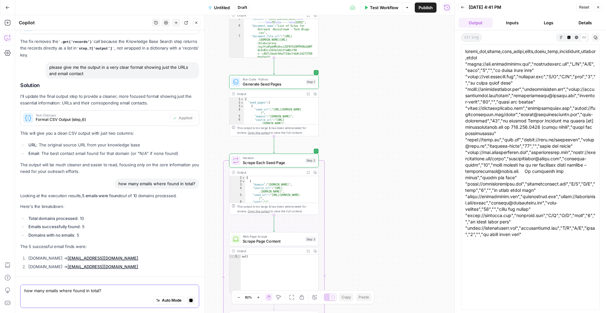
scroll to position [2124, 0]
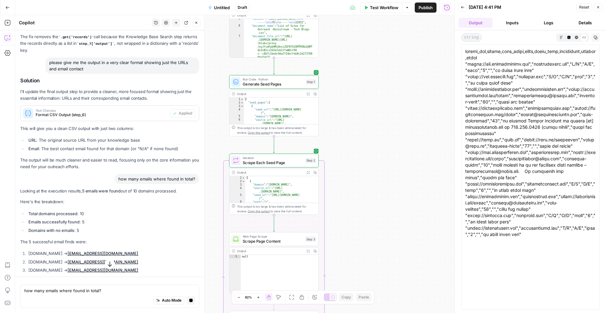
click at [75, 298] on div "Auto Mode Stop generating" at bounding box center [109, 301] width 171 height 14
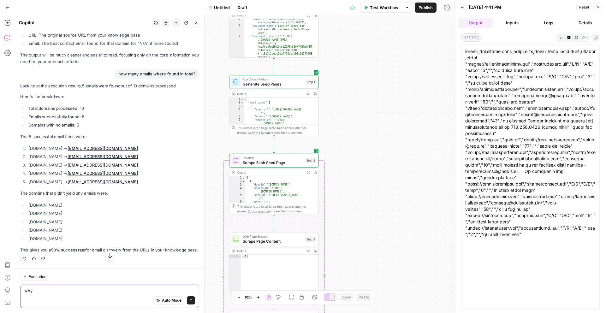
scroll to position [2304, 0]
click at [62, 294] on div "Auto Mode Send" at bounding box center [109, 301] width 171 height 14
type textarea "w"
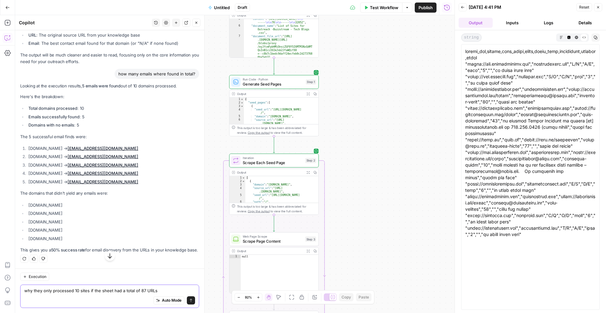
type textarea "why they only processed 10 sites if the sheet had a total of 87 URLs?"
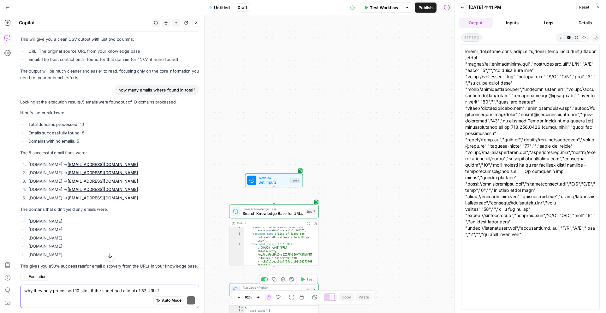
scroll to position [2333, 0]
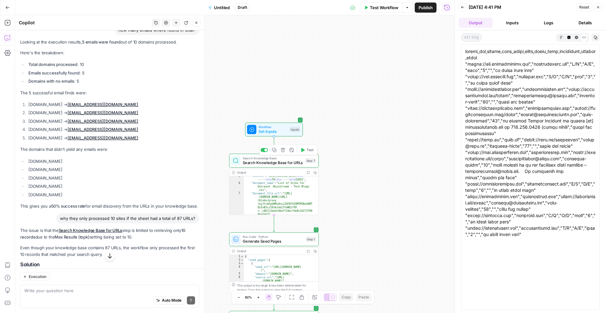
click at [293, 161] on span "Search Knowledge Base for URLs" at bounding box center [273, 163] width 60 height 6
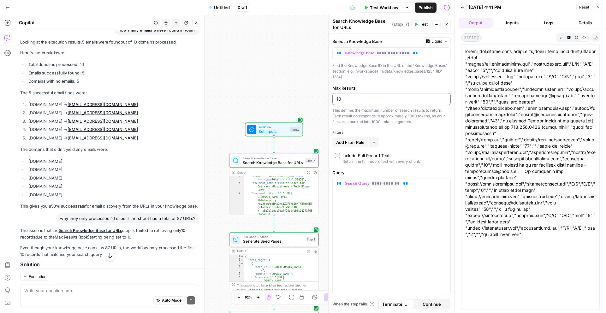
click at [345, 99] on input "10" at bounding box center [392, 99] width 110 height 6
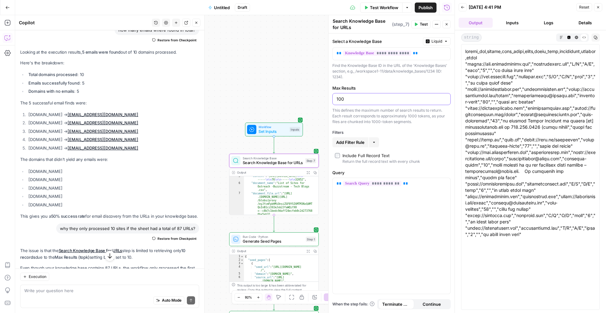
type input "100"
click at [286, 91] on div "Workflow Set Inputs Inputs Search Knowledge Base Search Knowledge Base for URLs…" at bounding box center [235, 164] width 440 height 298
click at [298, 154] on div "Copy step Delete step Add Note Test" at bounding box center [288, 150] width 58 height 10
click at [310, 150] on span "Test" at bounding box center [310, 149] width 7 height 5
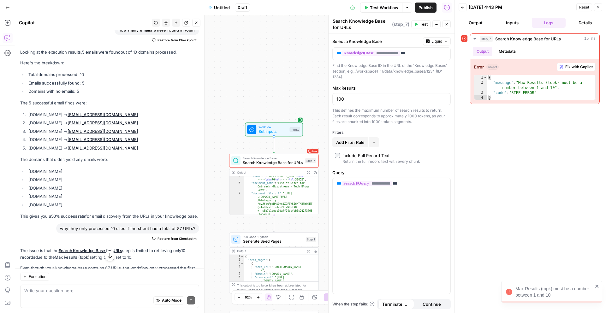
click at [60, 297] on div "Auto Mode Send" at bounding box center [109, 301] width 171 height 14
type textarea "please change it to 100 and make sure it is in 100"
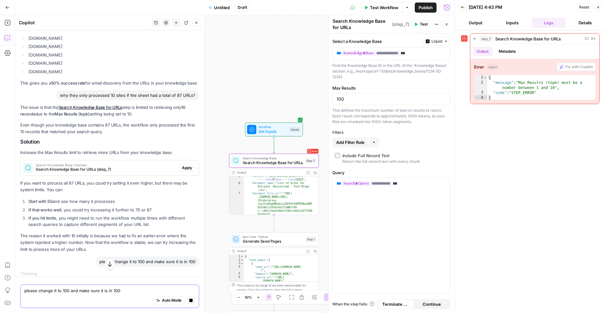
scroll to position [2420, 0]
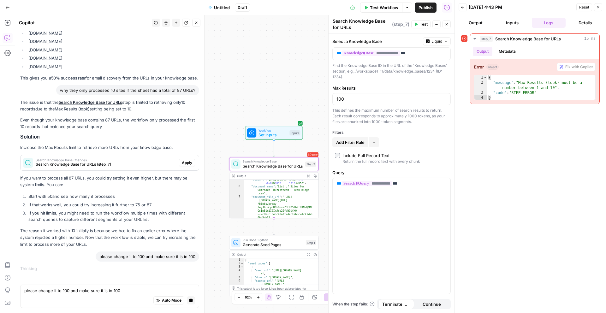
click at [182, 162] on span "Apply" at bounding box center [187, 163] width 10 height 6
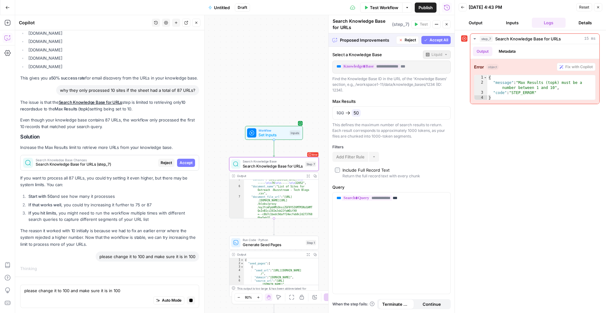
click at [188, 163] on button "Accept" at bounding box center [186, 163] width 18 height 8
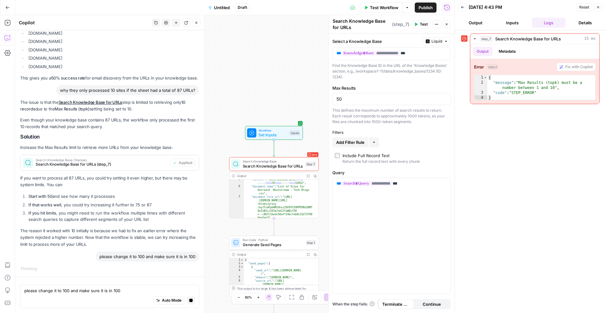
click at [282, 164] on span "Search Knowledge Base for URLs" at bounding box center [273, 166] width 60 height 6
click at [82, 300] on div "Auto Mode Stop generating" at bounding box center [109, 301] width 171 height 14
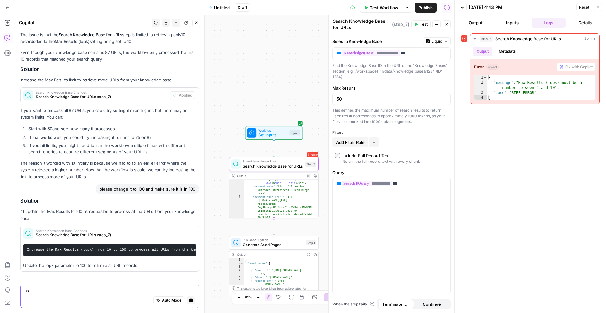
type textarea "h"
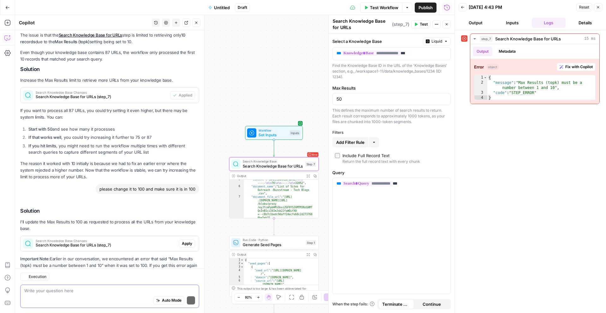
scroll to position [2677, 0]
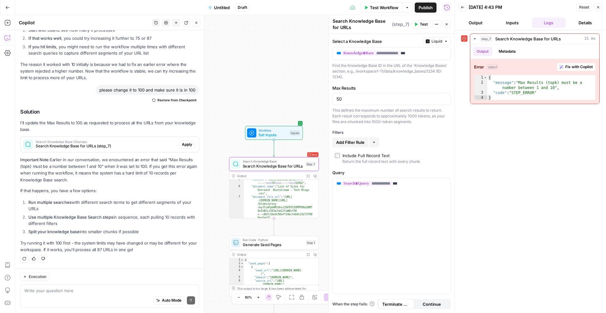
click at [182, 145] on span "Apply" at bounding box center [187, 145] width 10 height 6
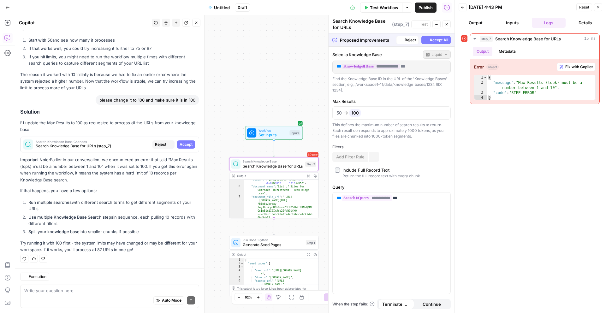
scroll to position [2586, 0]
click at [189, 146] on button "Accept" at bounding box center [186, 145] width 18 height 8
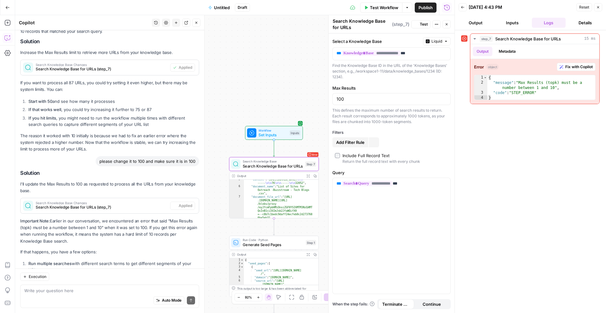
scroll to position [2667, 0]
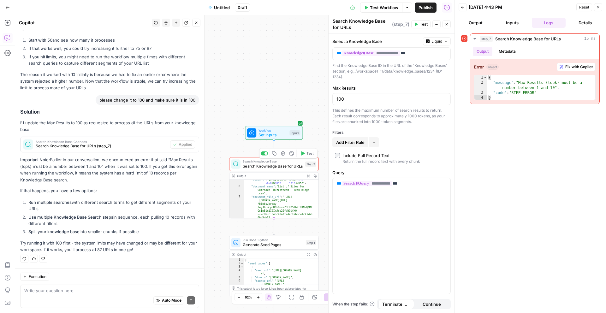
click at [304, 163] on div "Search Knowledge Base Search Knowledge Base for URLs Step 7 Copy step Delete st…" at bounding box center [273, 164] width 85 height 10
click at [308, 157] on button "Test" at bounding box center [307, 154] width 18 height 8
click at [62, 294] on div "Auto Mode Send" at bounding box center [109, 301] width 171 height 14
click at [567, 67] on span "Fix with Copilot" at bounding box center [579, 67] width 27 height 6
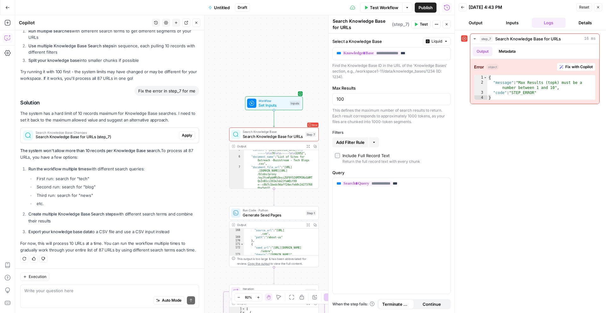
scroll to position [935, 0]
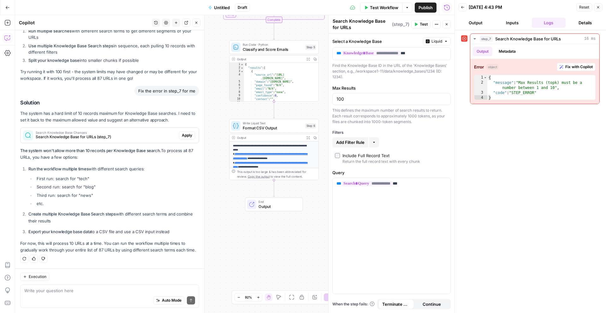
click at [270, 206] on span "Output" at bounding box center [278, 207] width 39 height 6
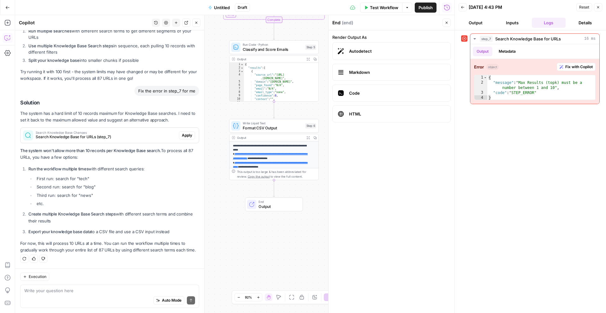
click at [472, 25] on button "Output" at bounding box center [476, 23] width 34 height 10
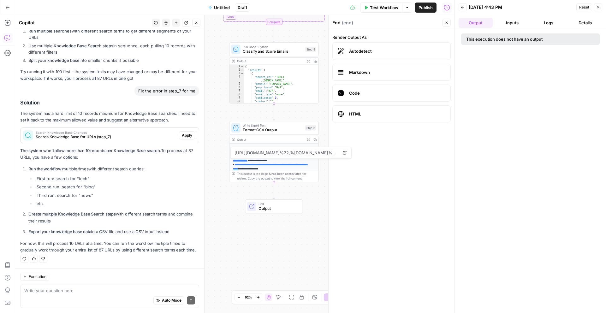
click at [279, 163] on link "**********" at bounding box center [270, 166] width 75 height 7
click at [311, 138] on button "Expand Output" at bounding box center [308, 139] width 7 height 7
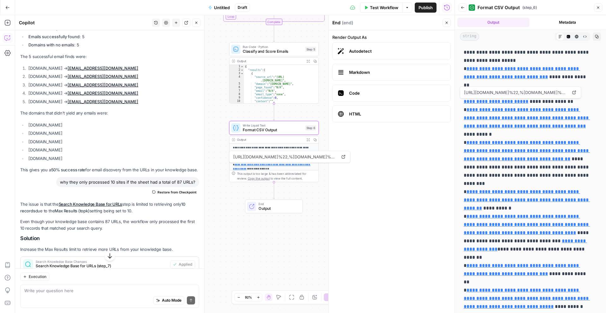
scroll to position [2381, 0]
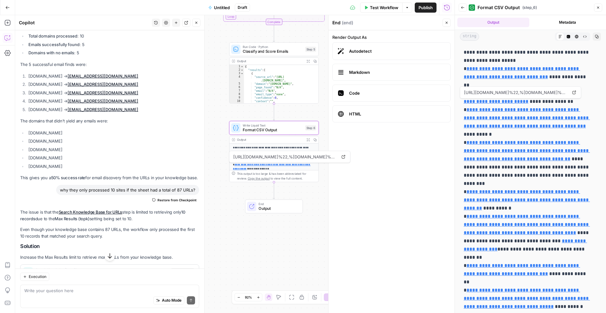
copy link "[EMAIL_ADDRESS][DOMAIN_NAME]"
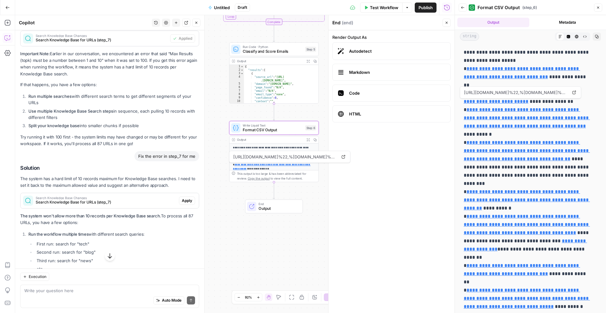
scroll to position [2839, 0]
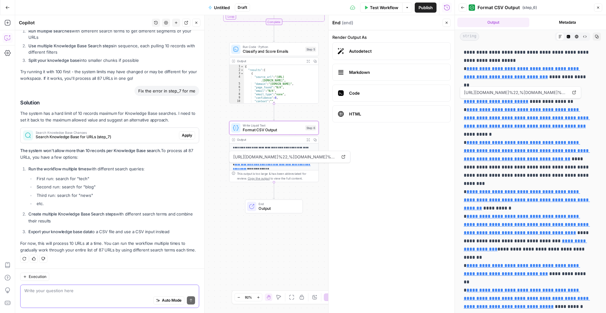
click at [50, 291] on textarea at bounding box center [109, 291] width 171 height 6
click at [70, 290] on textarea at bounding box center [109, 291] width 171 height 6
